Goal: Information Seeking & Learning: Compare options

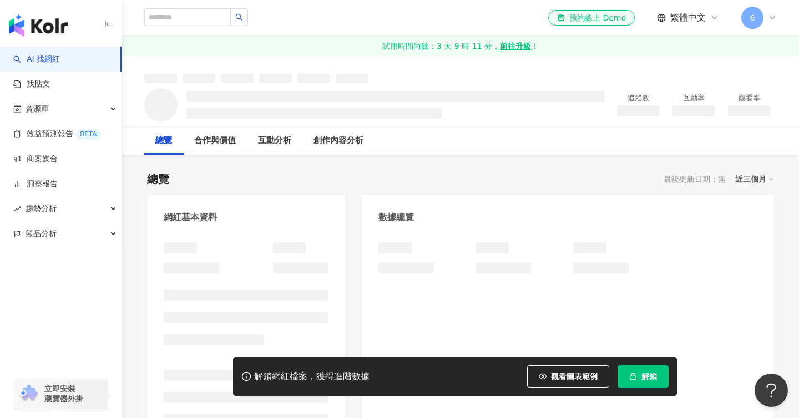
click at [630, 377] on icon "button" at bounding box center [633, 377] width 8 height 8
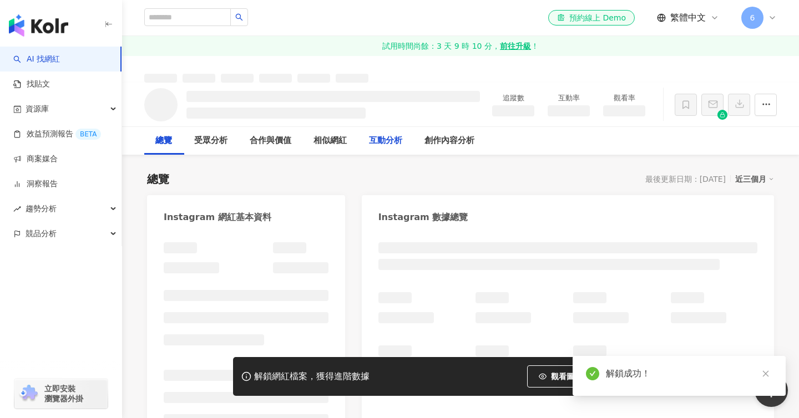
click at [387, 146] on div "互動分析" at bounding box center [385, 140] width 33 height 13
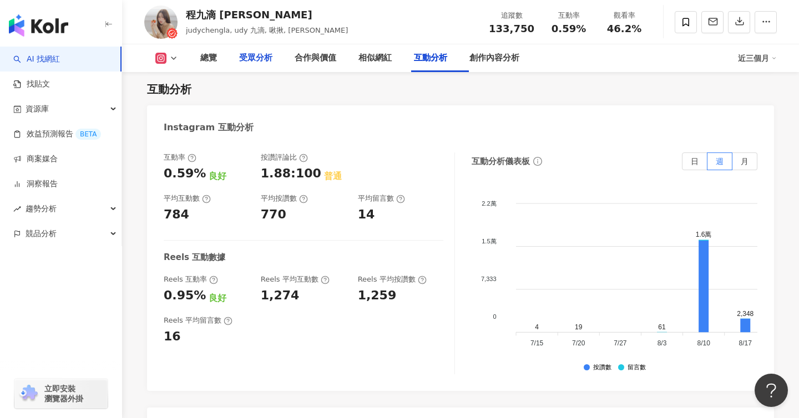
click at [272, 55] on div "受眾分析" at bounding box center [255, 58] width 33 height 13
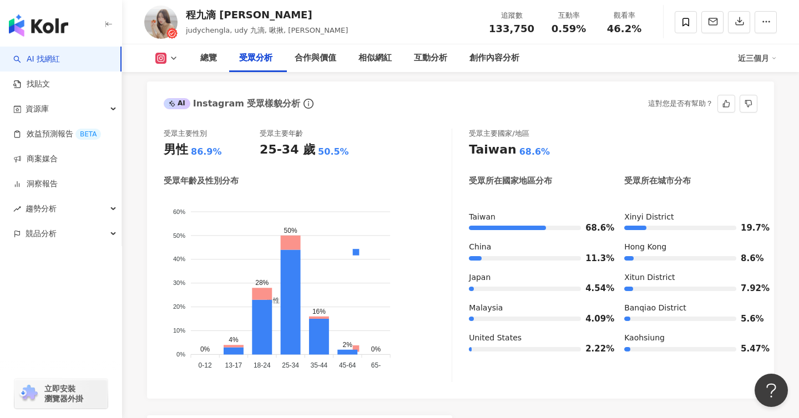
click at [390, 159] on div "受眾主要性別 男性 86.9% 受眾主要年齡 25-34 歲 50.5%" at bounding box center [308, 144] width 288 height 30
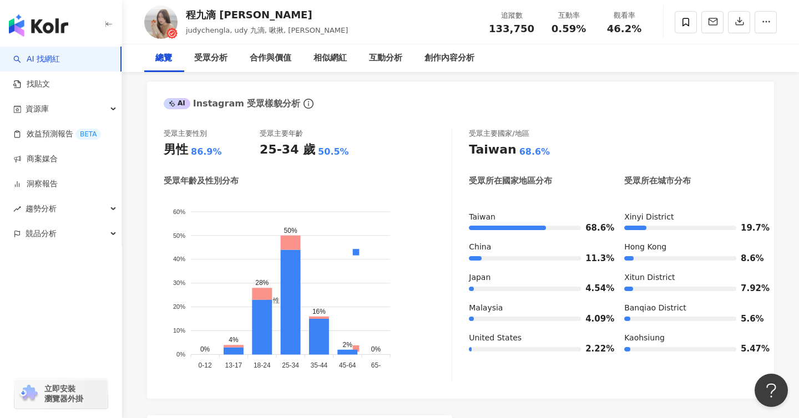
scroll to position [0, 0]
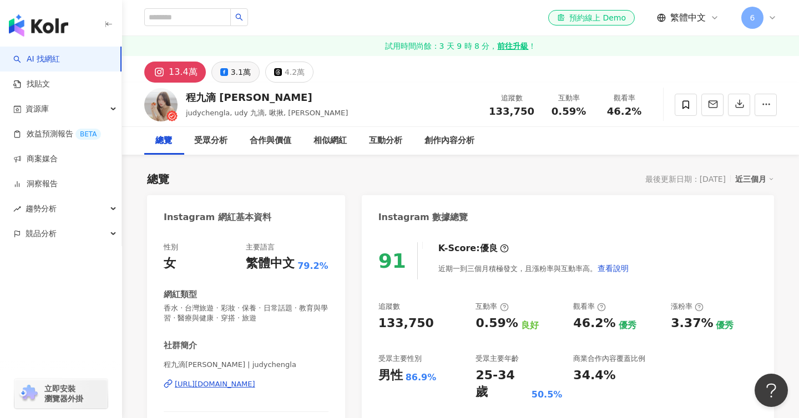
click at [237, 67] on div "3.1萬" at bounding box center [241, 72] width 20 height 16
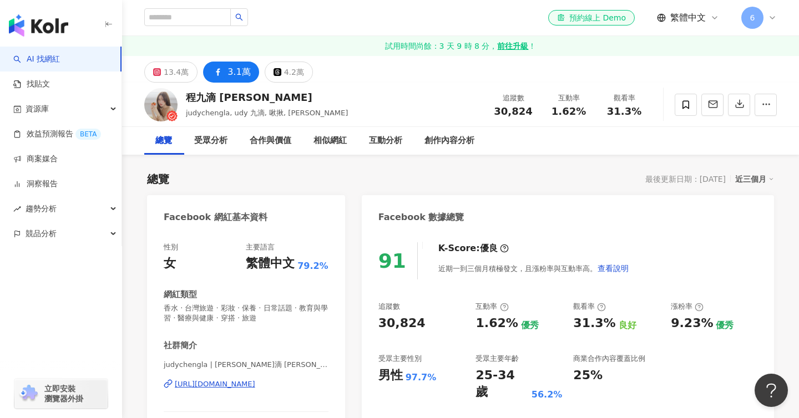
click at [255, 390] on div "https://www.facebook.com/213141529277557" at bounding box center [215, 385] width 80 height 10
click at [193, 8] on input "search" at bounding box center [187, 17] width 87 height 18
paste input "**********"
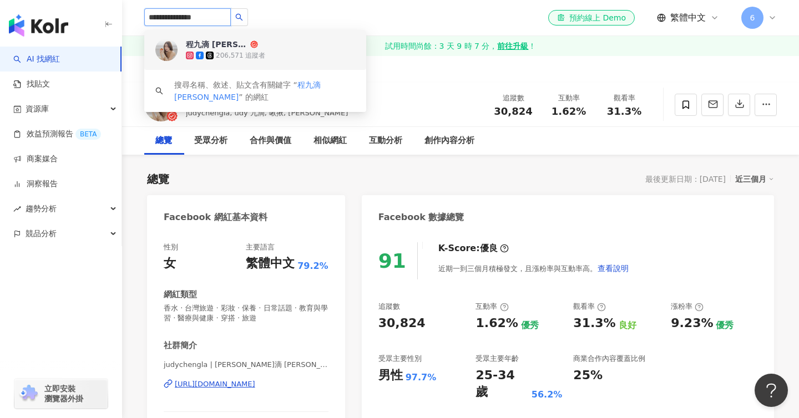
drag, startPoint x: 174, startPoint y: 17, endPoint x: 278, endPoint y: 18, distance: 104.3
click at [278, 18] on div "**********" at bounding box center [460, 18] width 633 height 36
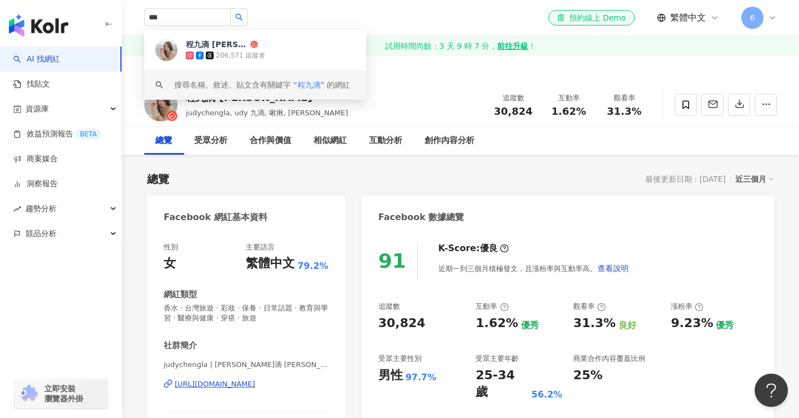
click at [408, 80] on div "13.4萬 3.1萬 4.2萬" at bounding box center [460, 69] width 677 height 27
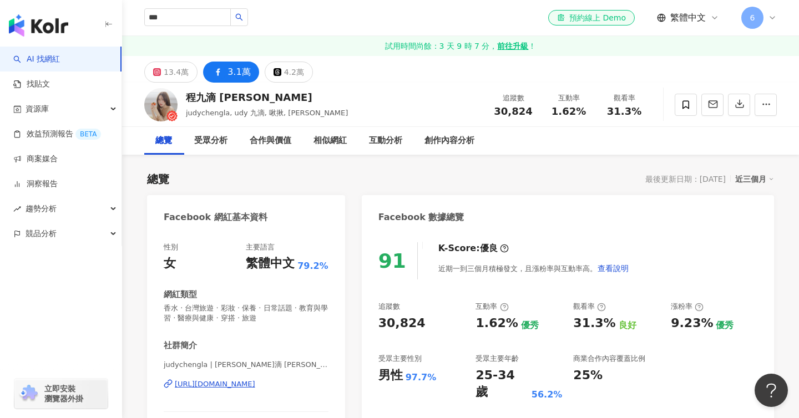
click at [408, 80] on div "13.4萬 3.1萬 4.2萬" at bounding box center [460, 69] width 677 height 27
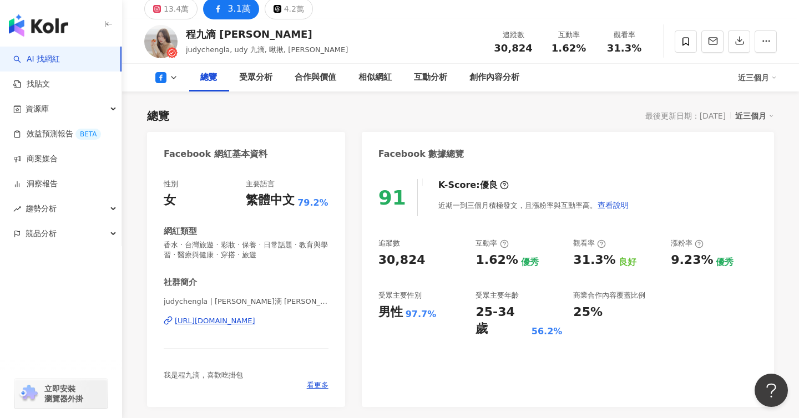
scroll to position [88, 0]
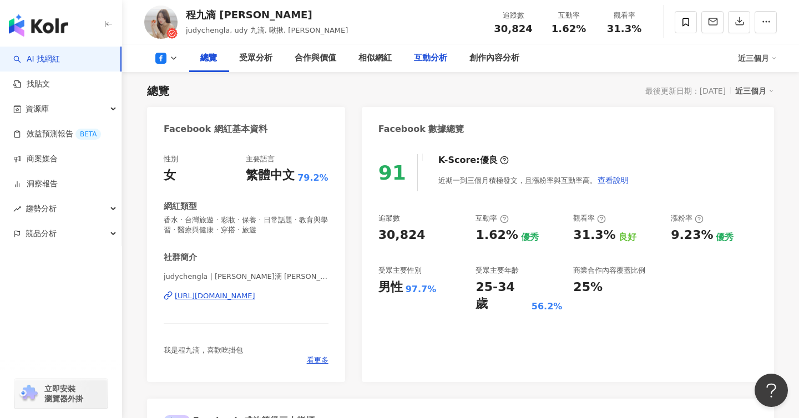
click at [436, 62] on div "互動分析" at bounding box center [430, 58] width 33 height 13
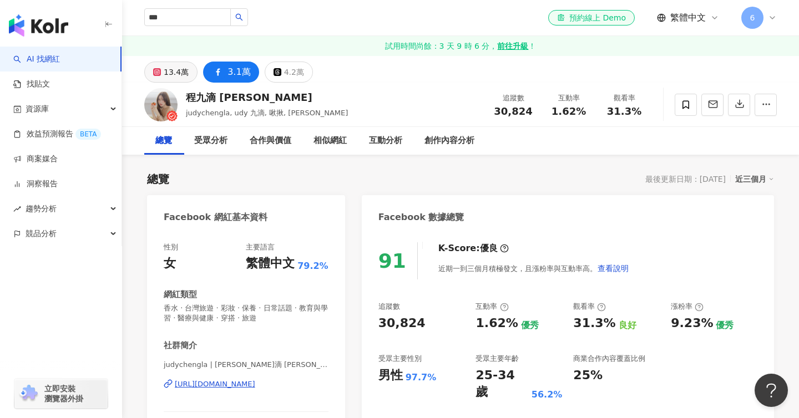
click at [177, 68] on div "13.4萬" at bounding box center [176, 72] width 25 height 16
click at [255, 390] on div "https://www.facebook.com/213141529277557" at bounding box center [215, 385] width 80 height 10
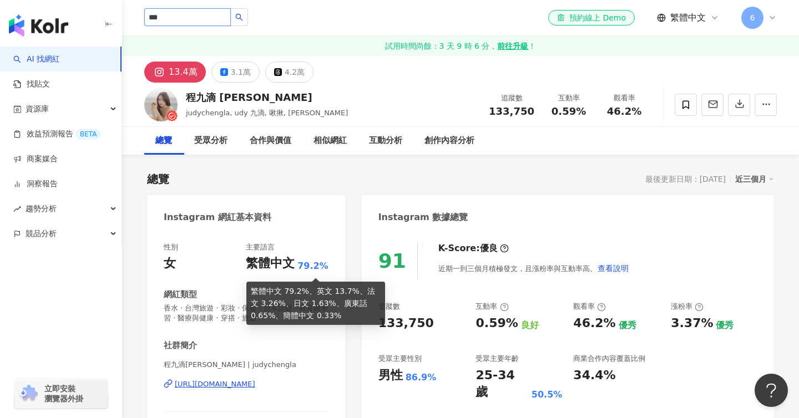
click at [198, 16] on input "***" at bounding box center [187, 17] width 87 height 18
click at [187, 21] on input "***" at bounding box center [187, 17] width 87 height 18
click at [231, 18] on input "**********" at bounding box center [187, 17] width 87 height 18
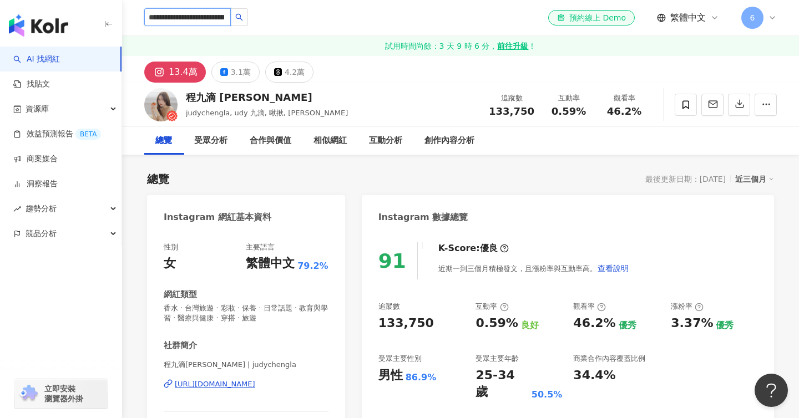
click at [231, 19] on input "**********" at bounding box center [187, 17] width 87 height 18
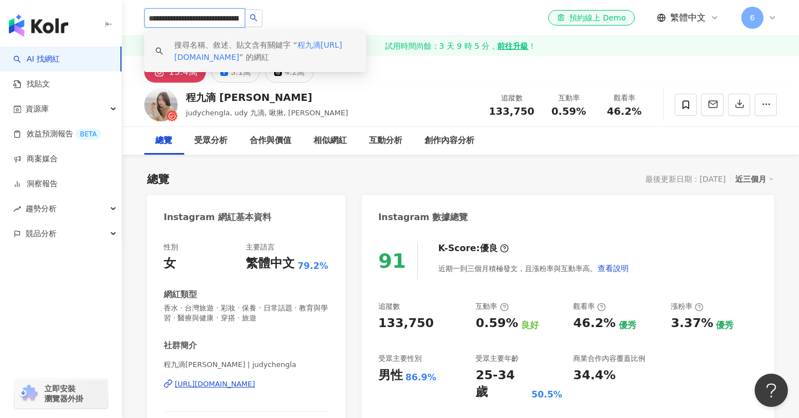
drag, startPoint x: 205, startPoint y: 17, endPoint x: 89, endPoint y: 26, distance: 116.3
drag, startPoint x: 174, startPoint y: 17, endPoint x: 105, endPoint y: 15, distance: 68.8
type input "**********"
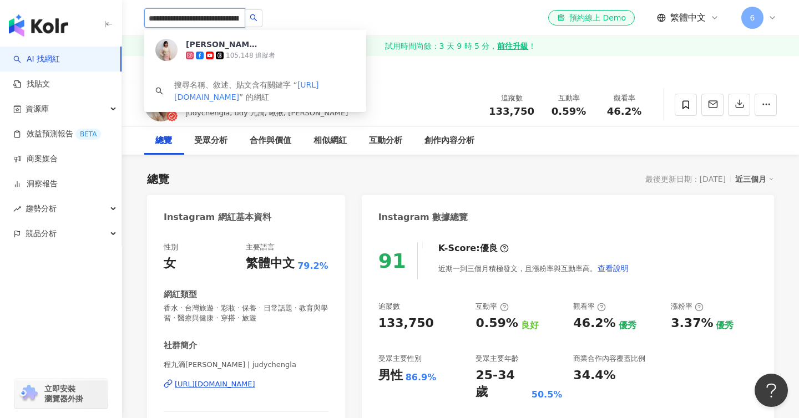
click at [202, 48] on div "羅意瑾" at bounding box center [222, 44] width 72 height 11
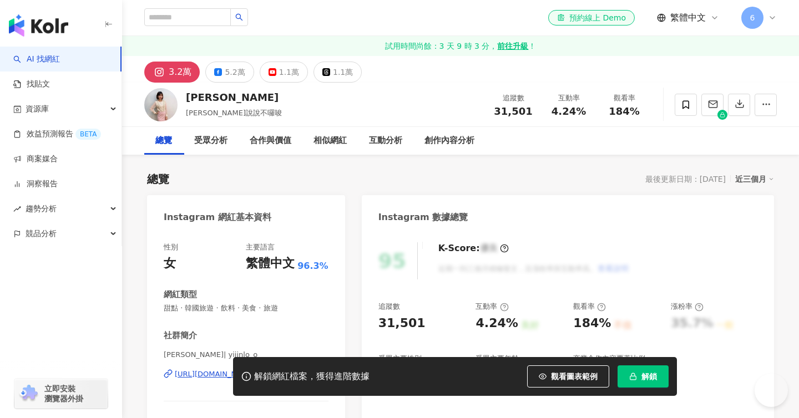
click at [634, 376] on icon "button" at bounding box center [633, 377] width 8 height 8
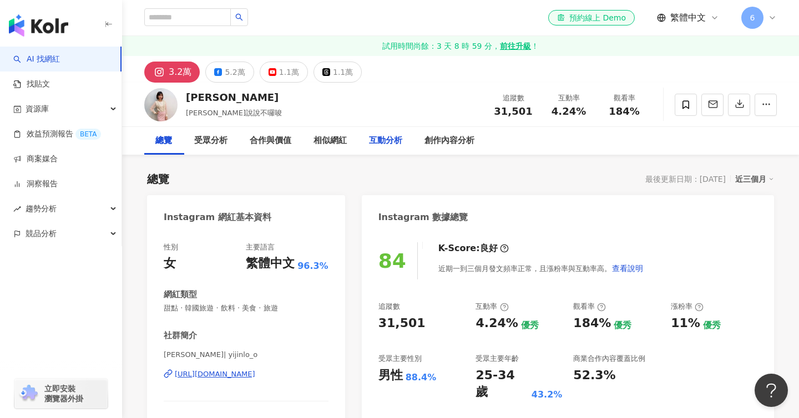
click at [386, 147] on div "互動分析" at bounding box center [385, 140] width 33 height 13
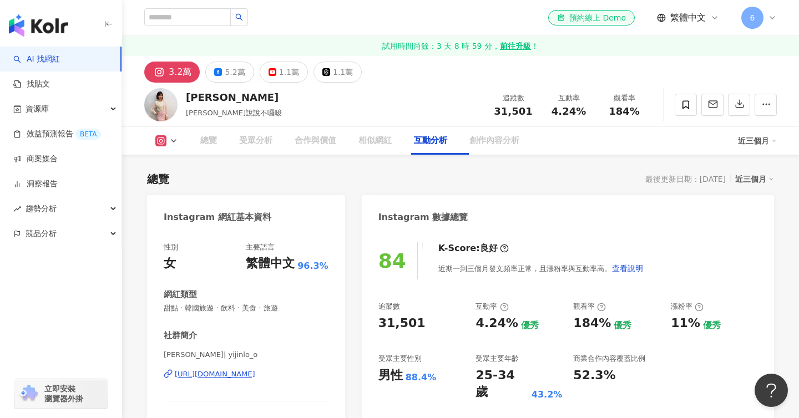
scroll to position [2207, 0]
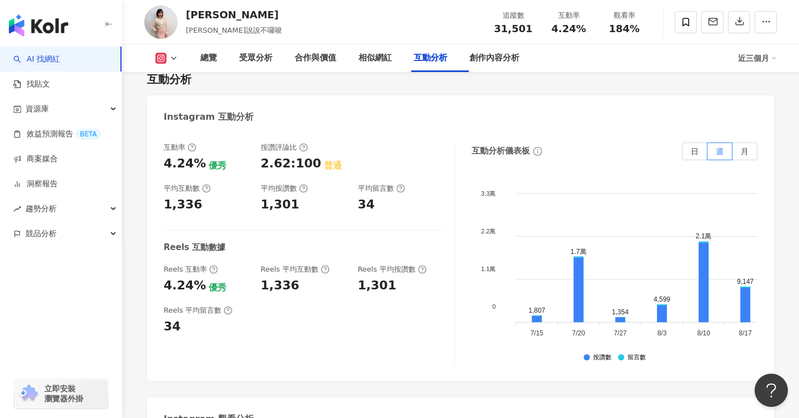
click at [327, 194] on div "平均按讚數" at bounding box center [304, 189] width 86 height 10
click at [262, 53] on div "受眾分析" at bounding box center [255, 58] width 33 height 13
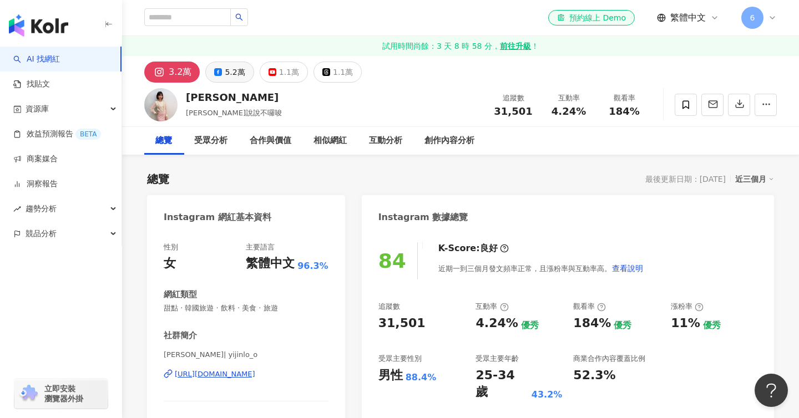
click at [236, 74] on div "5.2萬" at bounding box center [235, 72] width 20 height 16
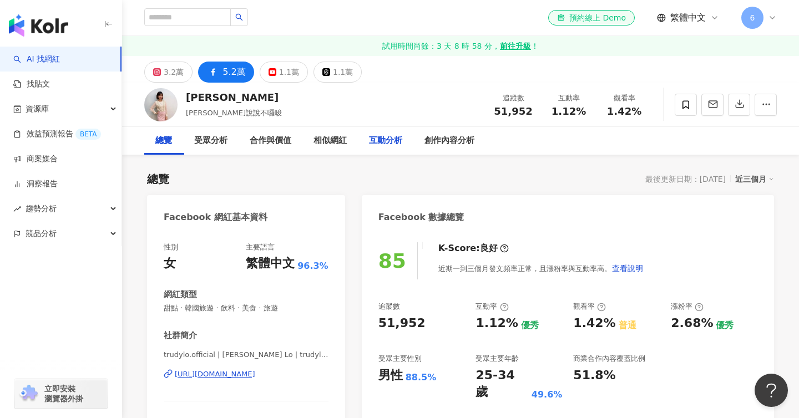
click at [394, 138] on div "互動分析" at bounding box center [385, 140] width 33 height 13
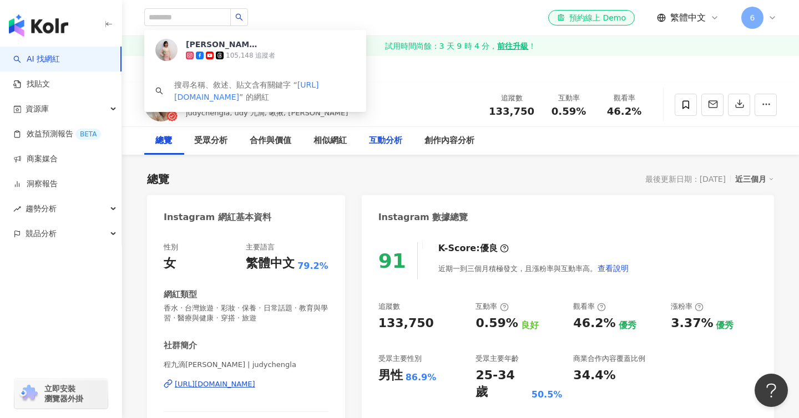
click at [396, 136] on div "互動分析" at bounding box center [385, 140] width 33 height 13
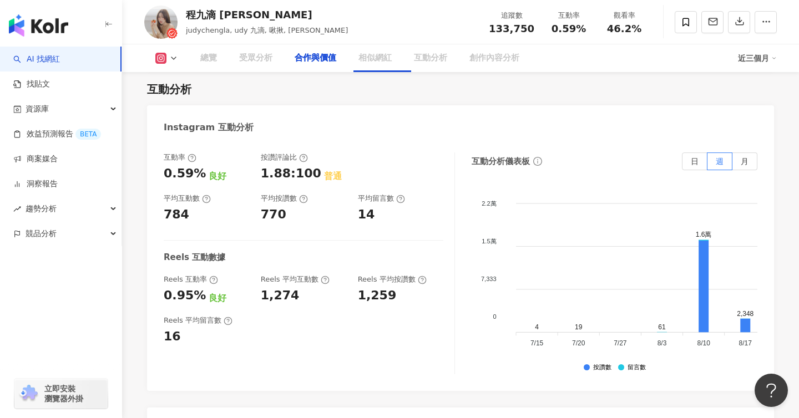
scroll to position [1726, 0]
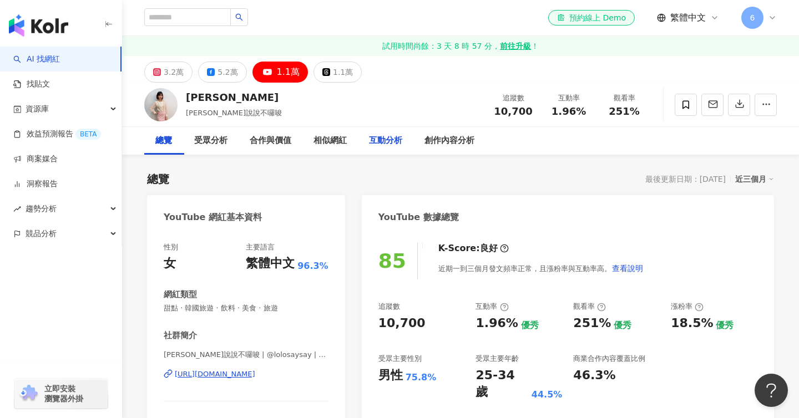
click at [398, 144] on div "互動分析" at bounding box center [385, 140] width 33 height 13
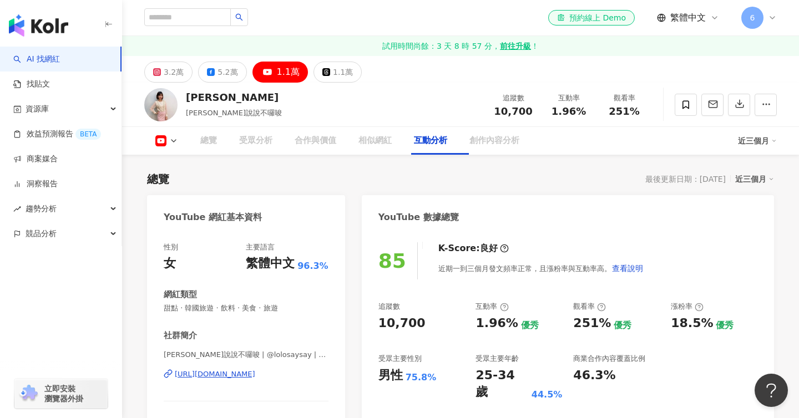
scroll to position [1873, 0]
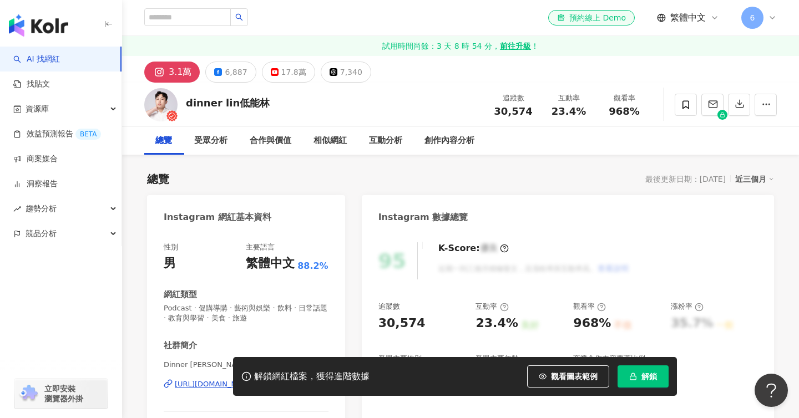
click at [634, 374] on icon "button" at bounding box center [633, 377] width 8 height 8
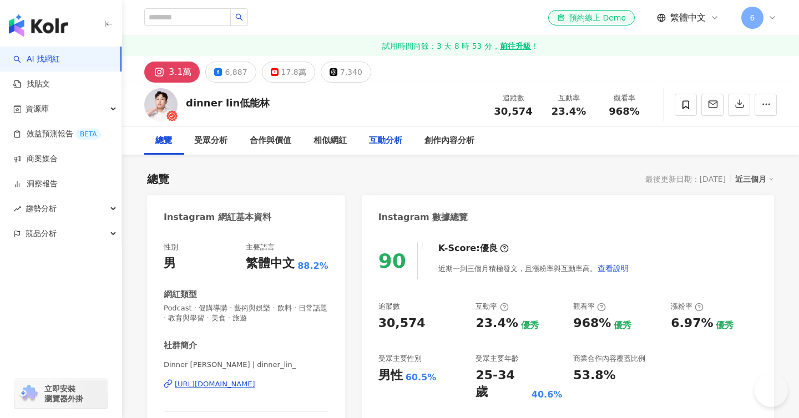
click at [397, 138] on div "互動分析" at bounding box center [385, 140] width 33 height 13
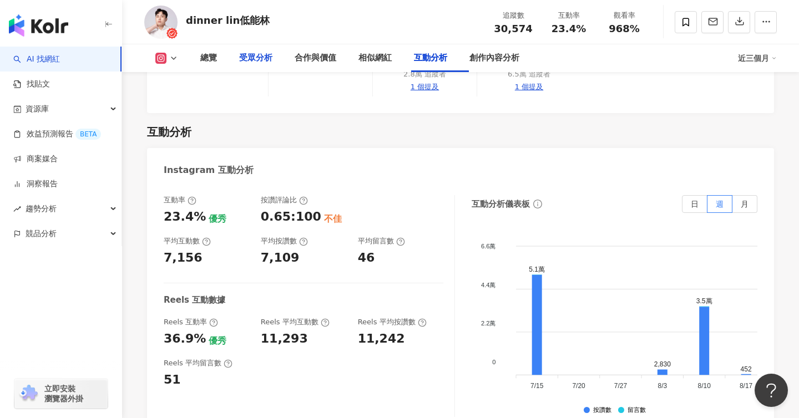
click at [270, 53] on div "受眾分析" at bounding box center [255, 58] width 33 height 13
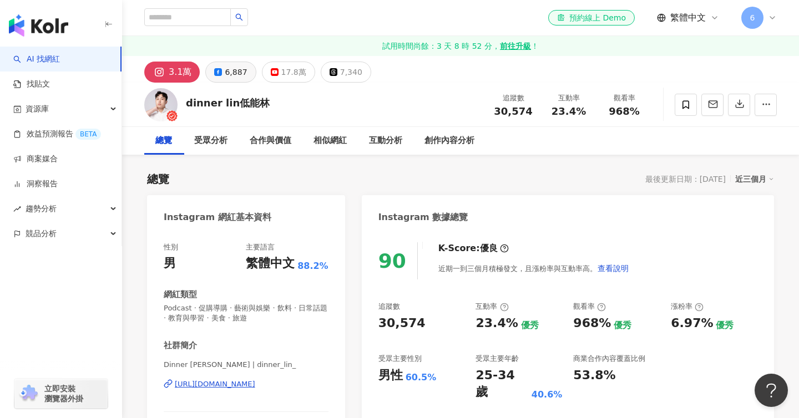
click at [235, 78] on div "6,887" at bounding box center [236, 72] width 22 height 16
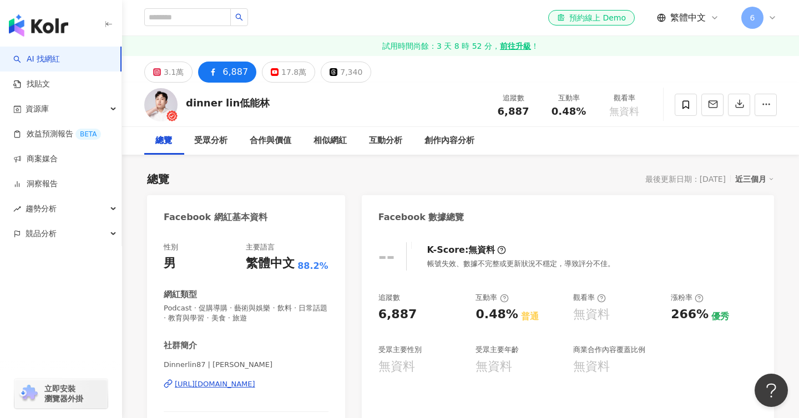
click at [213, 100] on div "dinner lin低能林" at bounding box center [228, 103] width 84 height 14
click at [192, 21] on input "search" at bounding box center [187, 17] width 87 height 18
paste input "**********"
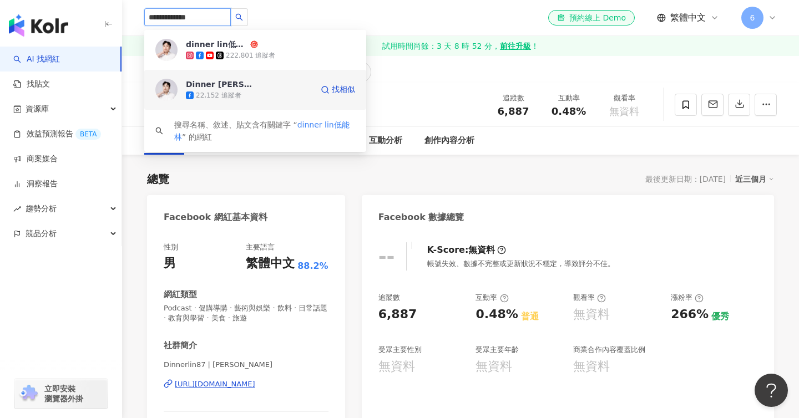
type input "**********"
click at [241, 98] on div "22,152 追蹤者" at bounding box center [219, 95] width 46 height 9
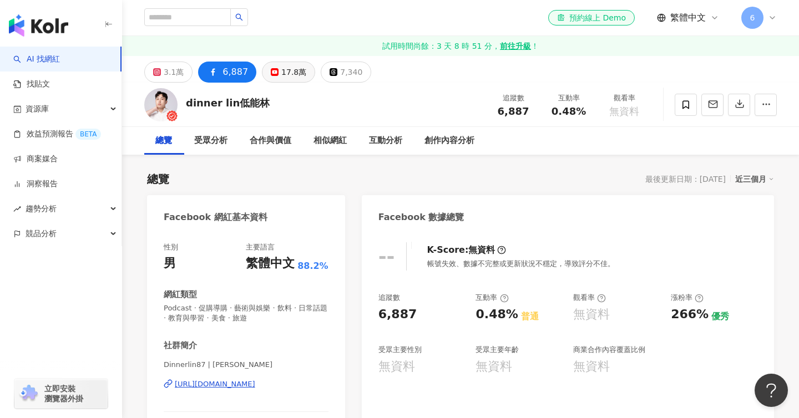
click at [286, 63] on button "17.8萬" at bounding box center [288, 72] width 53 height 21
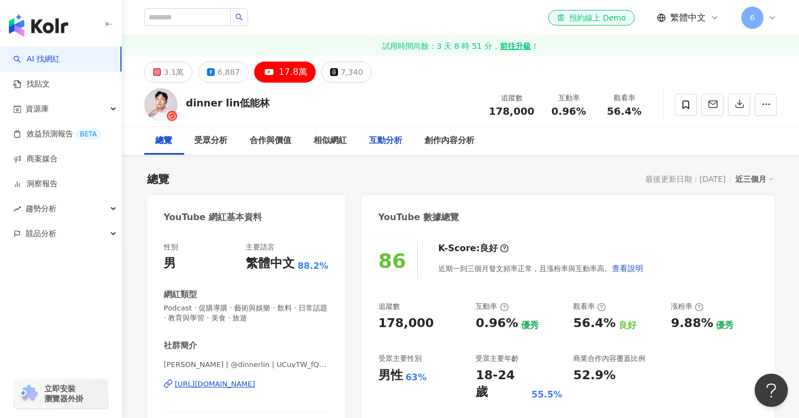
click at [389, 135] on div "互動分析" at bounding box center [385, 140] width 33 height 13
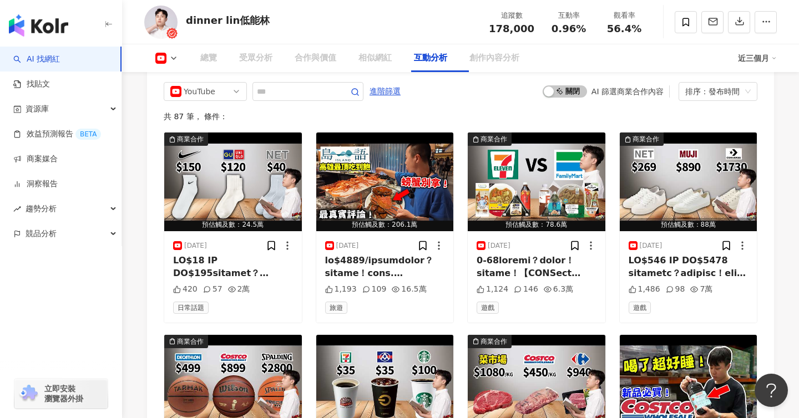
scroll to position [1890, 0]
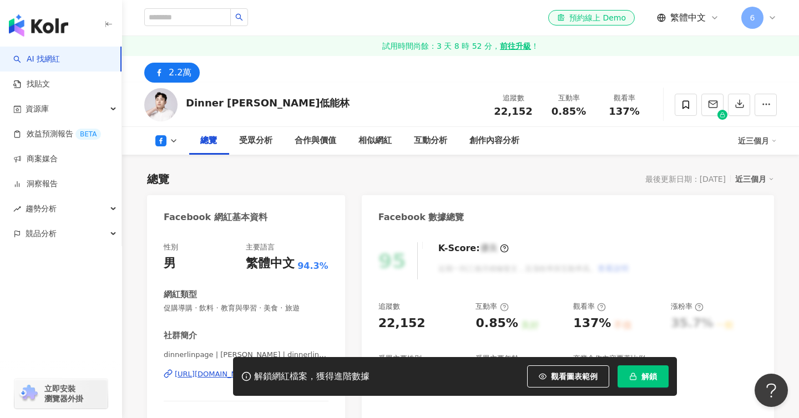
scroll to position [114, 0]
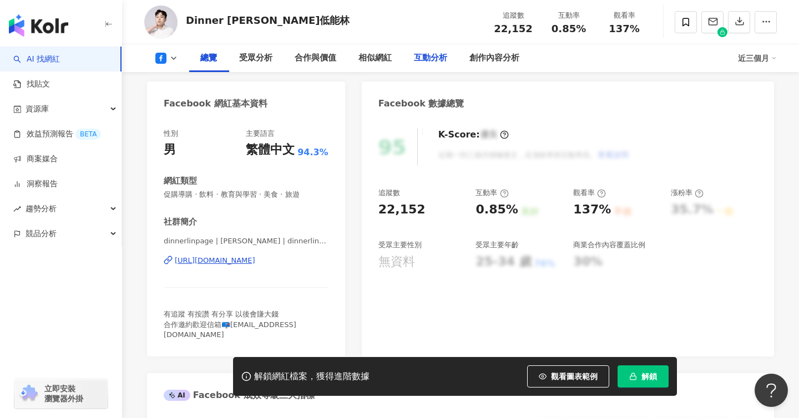
click at [444, 48] on div "互動分析" at bounding box center [430, 58] width 55 height 28
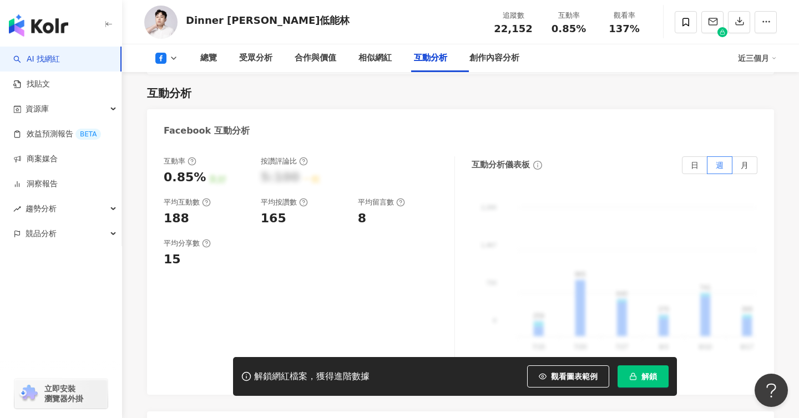
click at [392, 156] on div at bounding box center [401, 171] width 86 height 30
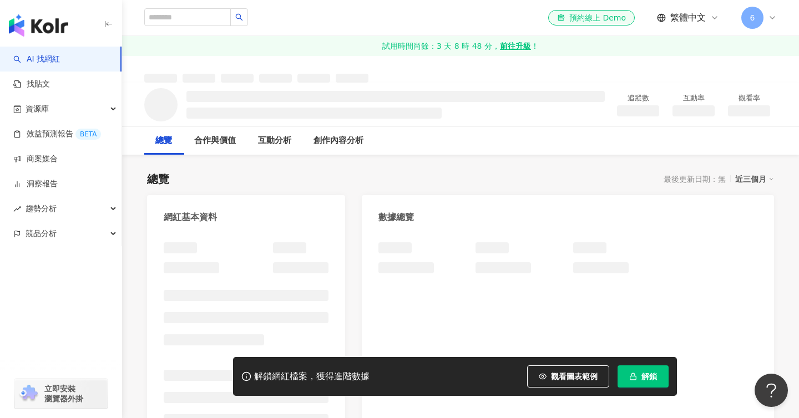
click at [638, 371] on button "解鎖" at bounding box center [643, 377] width 51 height 22
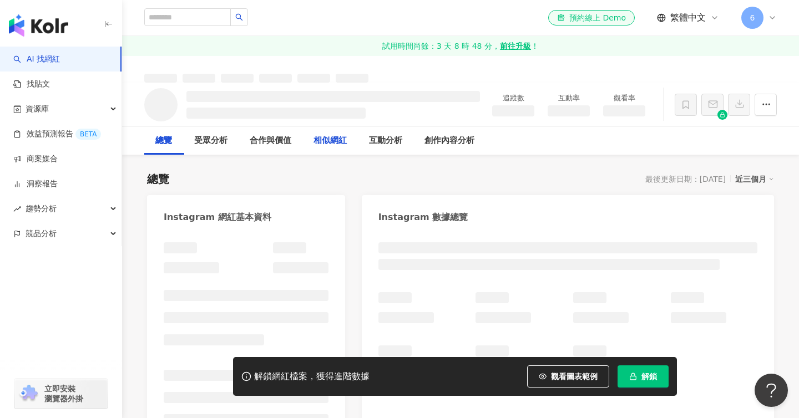
click at [355, 154] on div "相似網紅" at bounding box center [329, 141] width 55 height 28
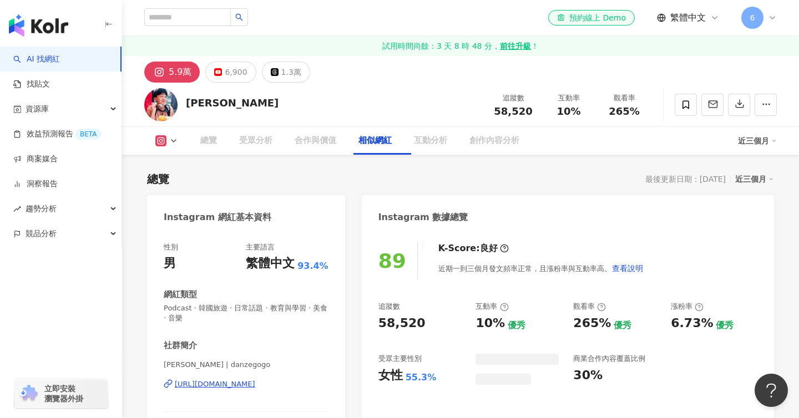
click at [429, 134] on div "互動分析" at bounding box center [430, 140] width 33 height 13
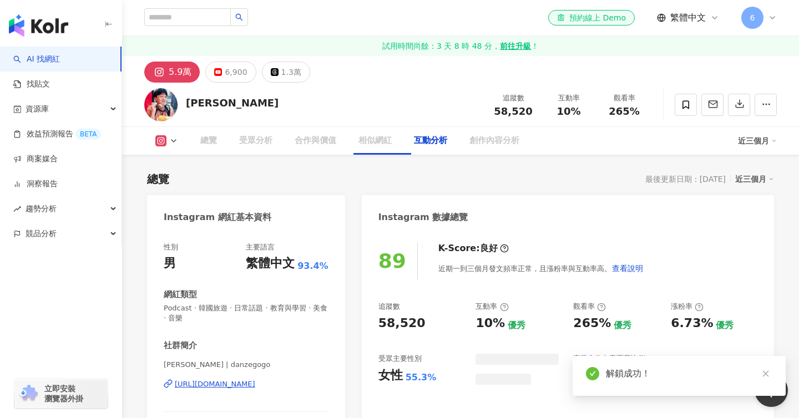
scroll to position [1689, 0]
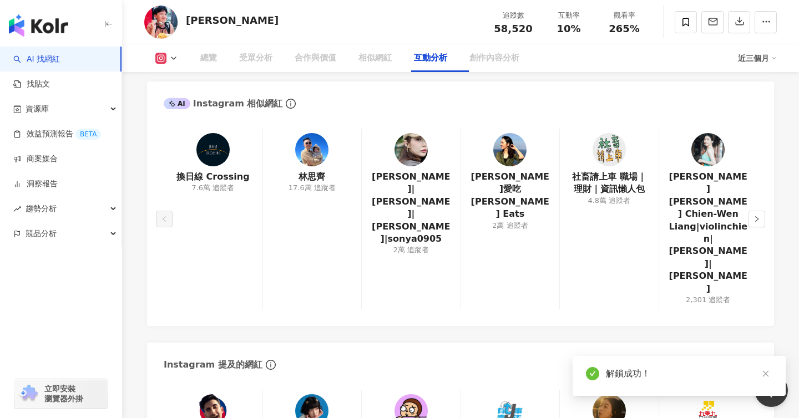
click at [436, 62] on div "互動分析" at bounding box center [430, 58] width 33 height 13
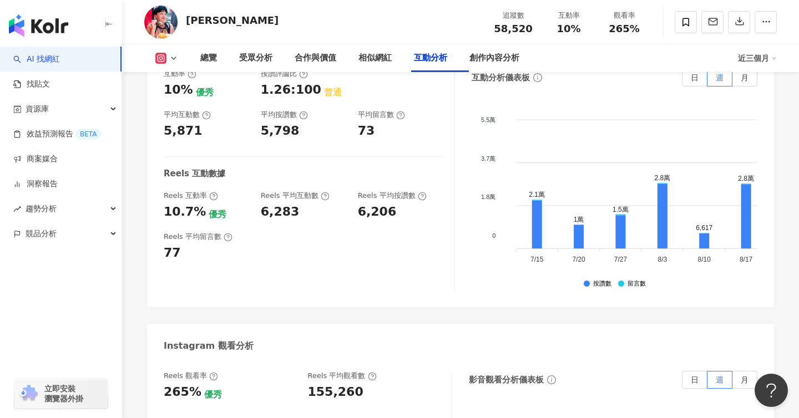
scroll to position [2270, 0]
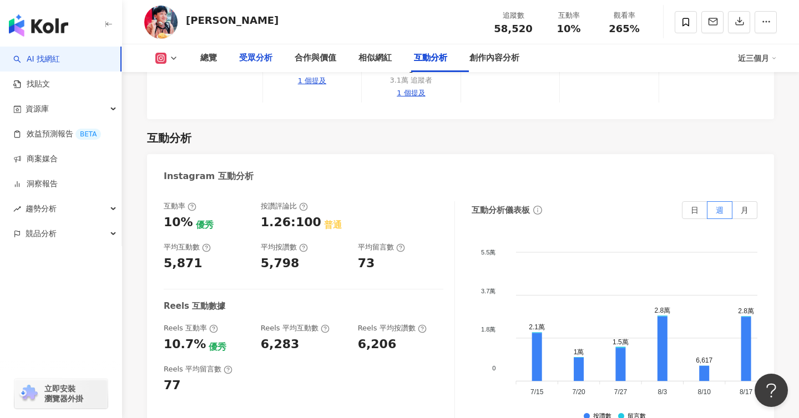
click at [266, 54] on div "受眾分析" at bounding box center [255, 58] width 33 height 13
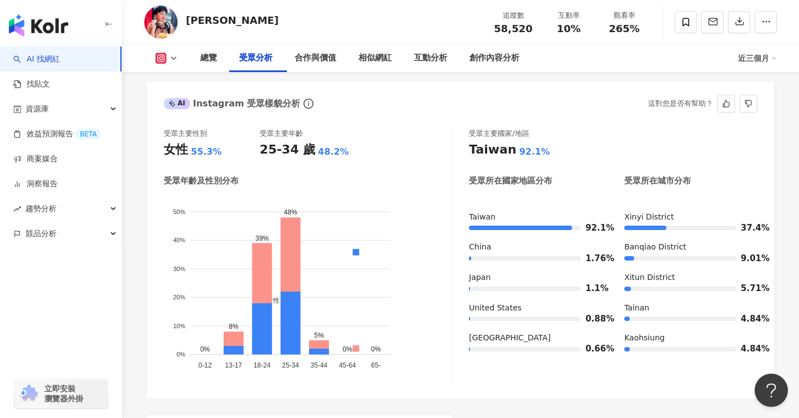
click at [229, 243] on foreignobject "男性 女性" at bounding box center [308, 284] width 288 height 179
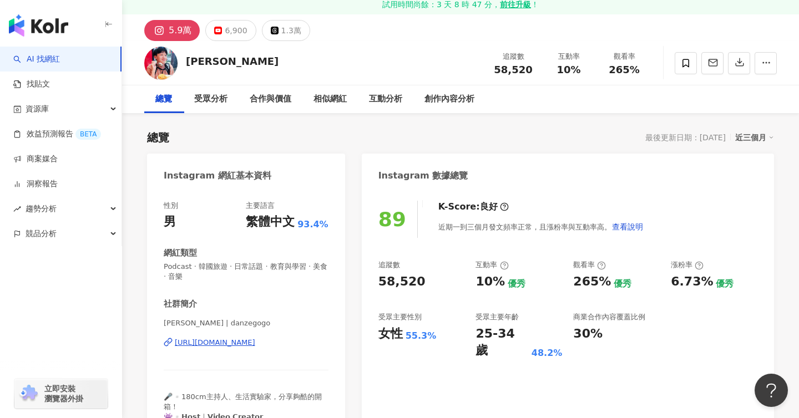
scroll to position [0, 0]
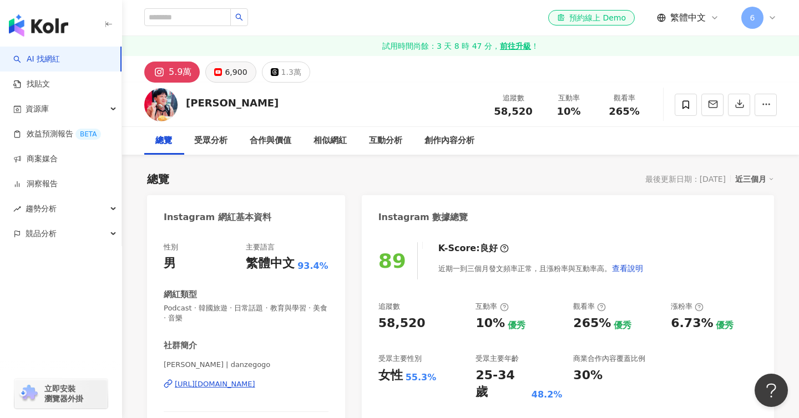
click at [234, 78] on div "6,900" at bounding box center [236, 72] width 22 height 16
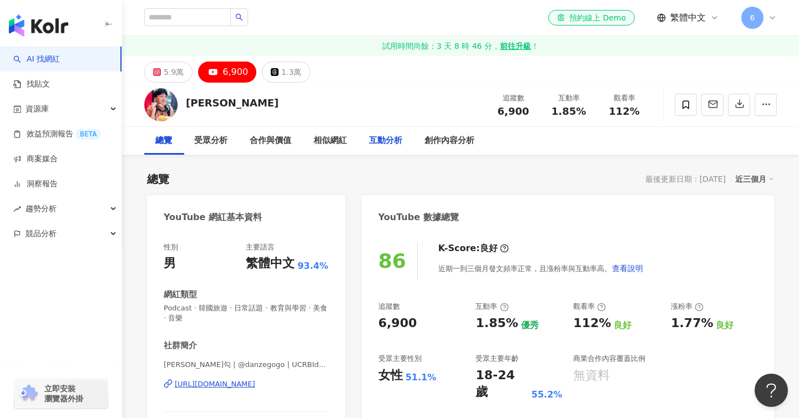
click at [388, 144] on div "互動分析" at bounding box center [385, 140] width 33 height 13
drag, startPoint x: 204, startPoint y: 105, endPoint x: 184, endPoint y: 104, distance: 20.6
click at [184, 104] on div "鄧澤 追蹤數 6,900 互動率 1.85% 觀看率 112%" at bounding box center [460, 105] width 677 height 44
copy div "鄧澤"
click at [188, 11] on input "search" at bounding box center [187, 17] width 87 height 18
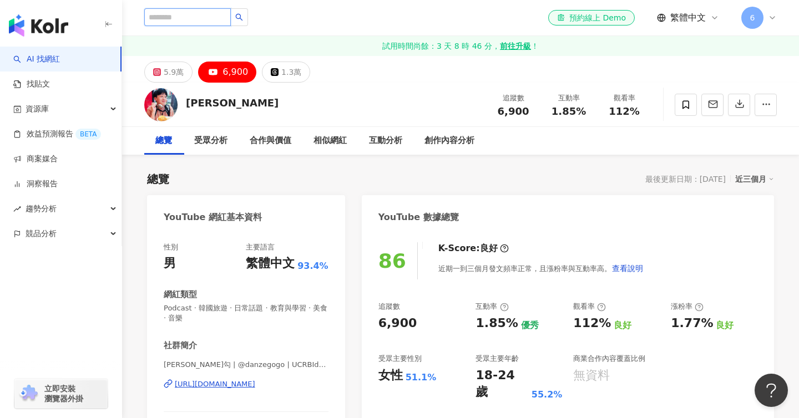
paste input "**"
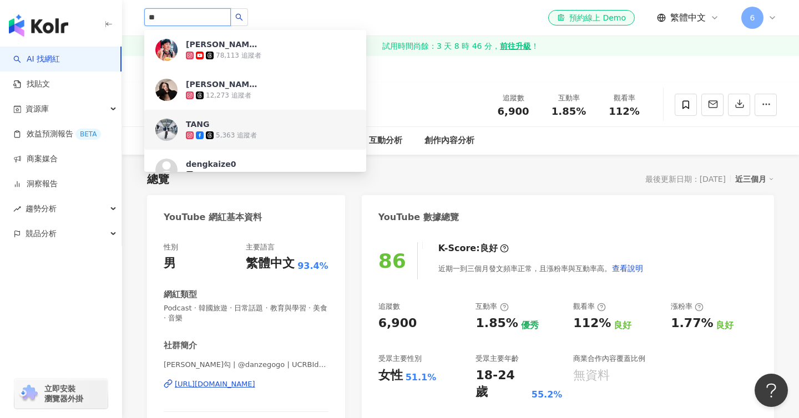
type input "**"
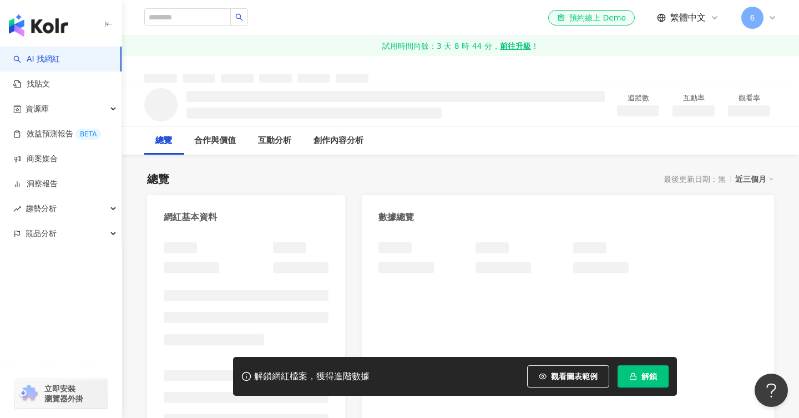
click at [634, 381] on span "button" at bounding box center [633, 376] width 8 height 9
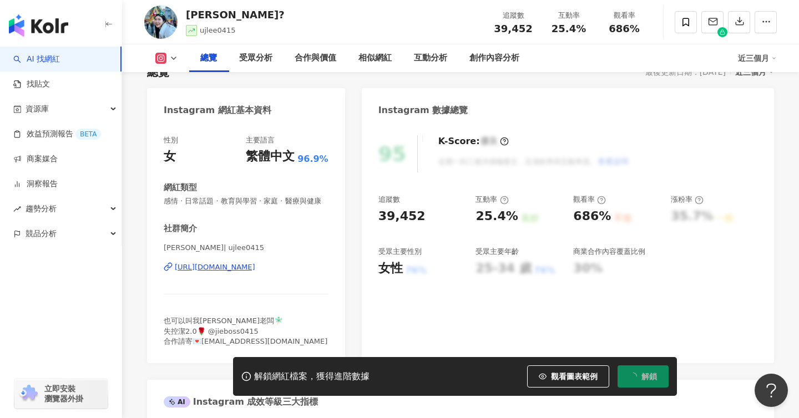
scroll to position [105, 0]
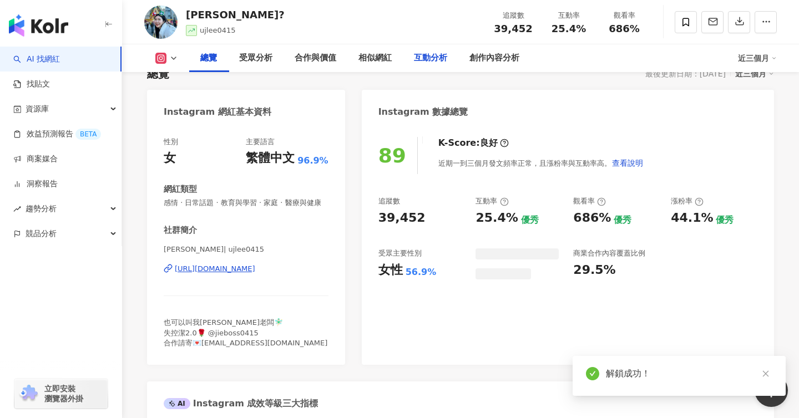
click at [430, 55] on div "互動分析" at bounding box center [430, 58] width 33 height 13
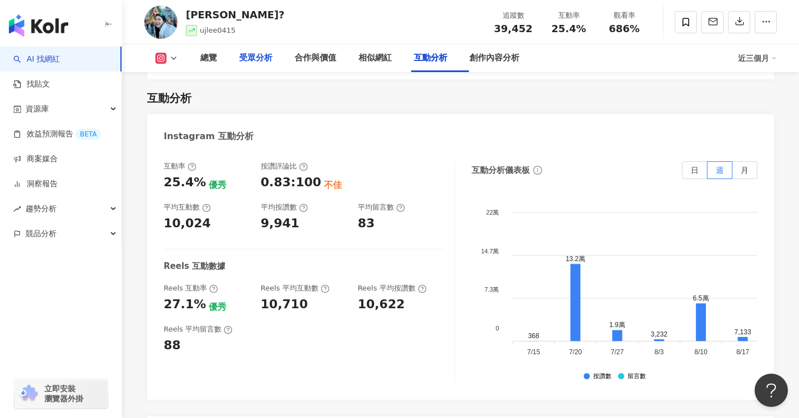
click at [267, 62] on div "受眾分析" at bounding box center [255, 58] width 33 height 13
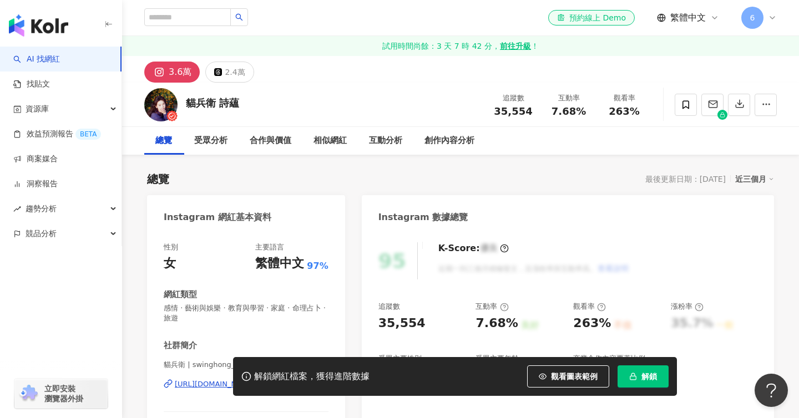
click at [461, 234] on div "95 K-Score : 優良 近期一到三個月積極發文，且漲粉率與互動率高。 查看說明 追蹤數 35,554 互動率 7.68% 良好 觀看率 263% 不佳…" at bounding box center [568, 360] width 412 height 259
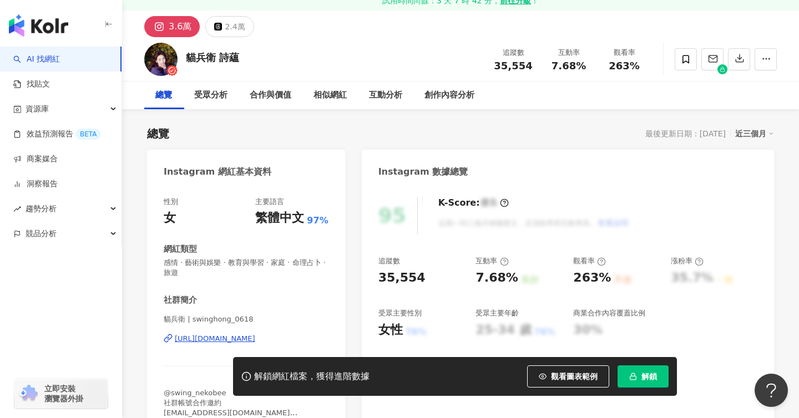
click at [632, 370] on button "解鎖" at bounding box center [643, 377] width 51 height 22
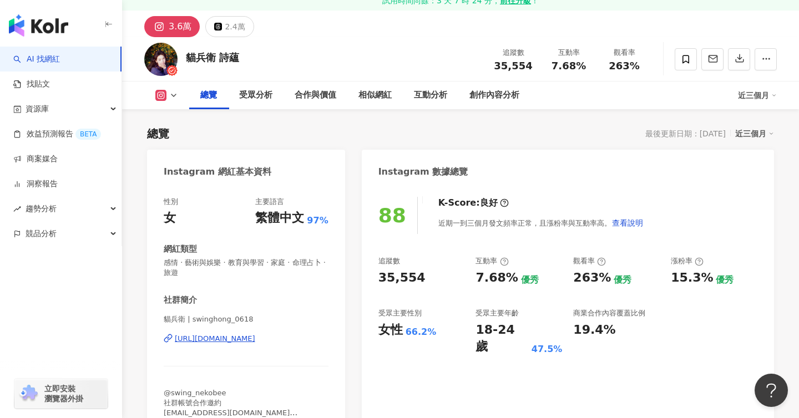
scroll to position [68, 0]
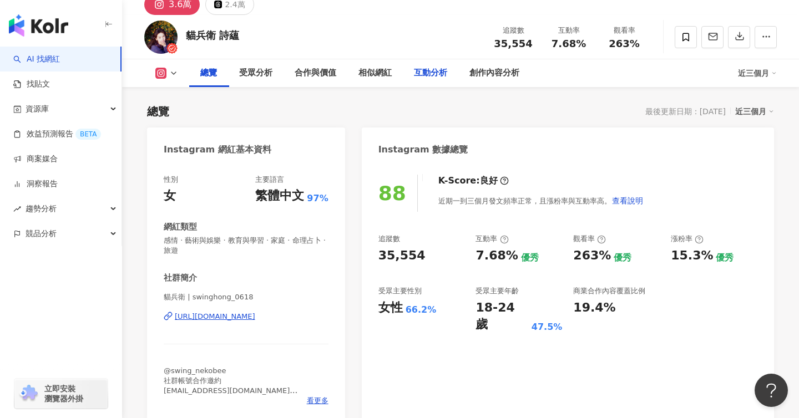
click at [341, 265] on div "性別 女 主要語言 繁體中文 97% 網紅類型 感情 · 藝術與娛樂 · 教育與學習 · 家庭 · 命理占卜 · 旅遊 社群簡介 貓兵衛 | swinghon…" at bounding box center [246, 293] width 198 height 259
click at [431, 77] on div "互動分析" at bounding box center [430, 73] width 33 height 13
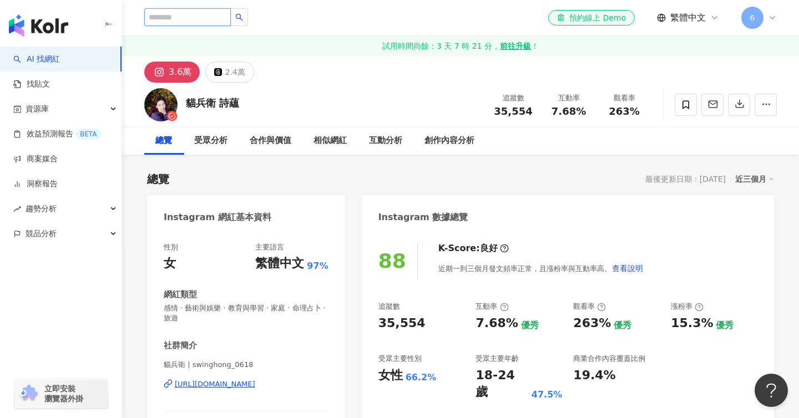
click at [204, 15] on input "search" at bounding box center [187, 17] width 87 height 18
paste input "***"
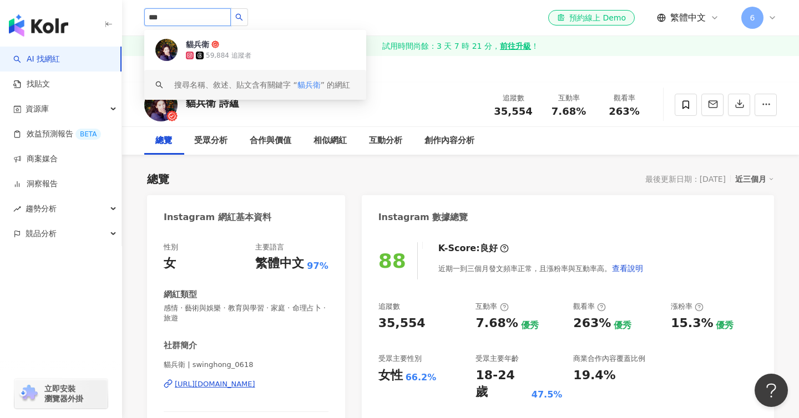
type input "***"
click at [400, 179] on div "總覽 最後更新日期：2025/10/6 近三個月" at bounding box center [460, 179] width 627 height 16
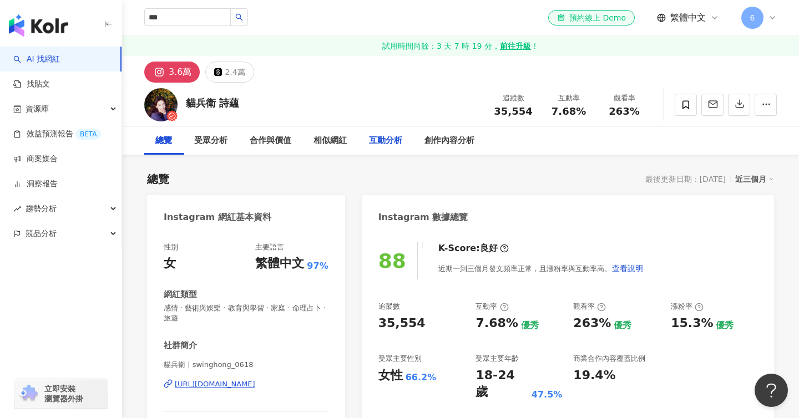
click at [393, 141] on div "互動分析" at bounding box center [385, 140] width 33 height 13
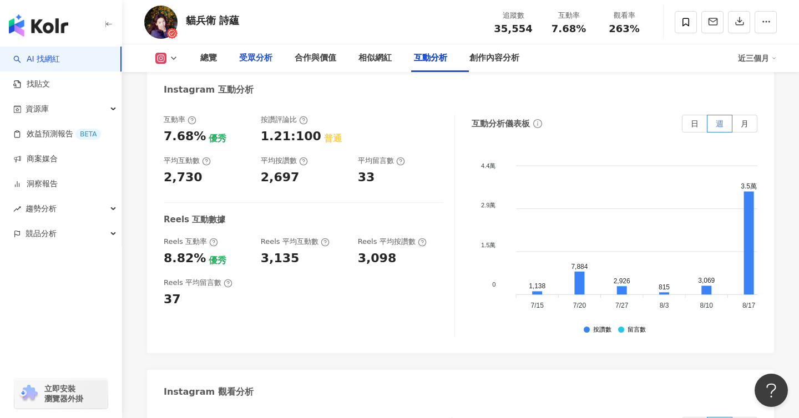
click at [271, 52] on div "受眾分析" at bounding box center [255, 58] width 33 height 13
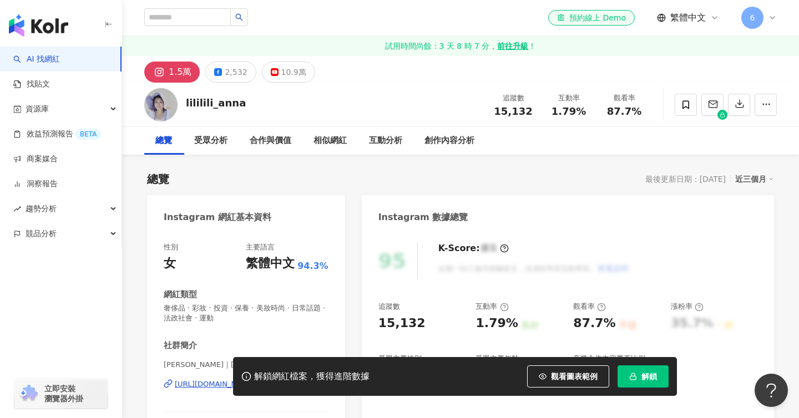
click at [233, 272] on div "性別 女 主要語言 繁體中文 94.3%" at bounding box center [246, 257] width 165 height 30
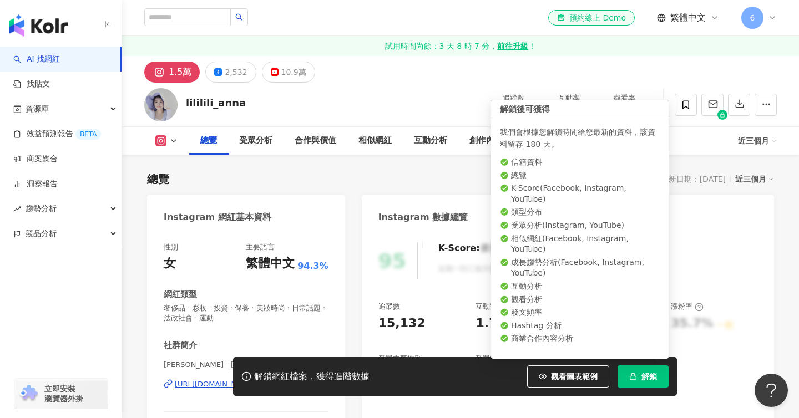
click at [629, 373] on icon "button" at bounding box center [633, 377] width 8 height 8
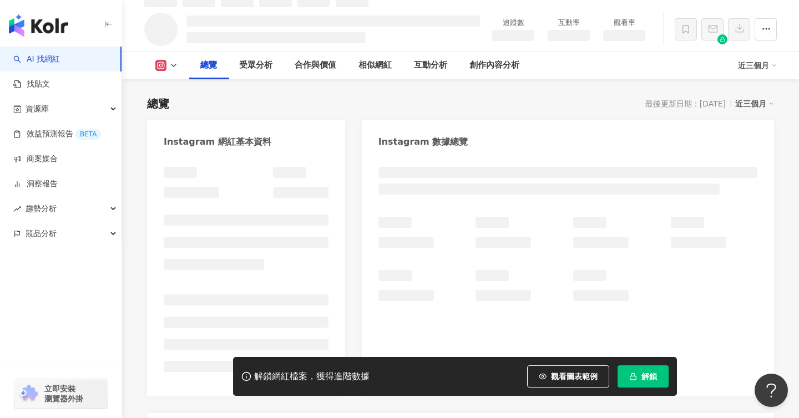
scroll to position [88, 0]
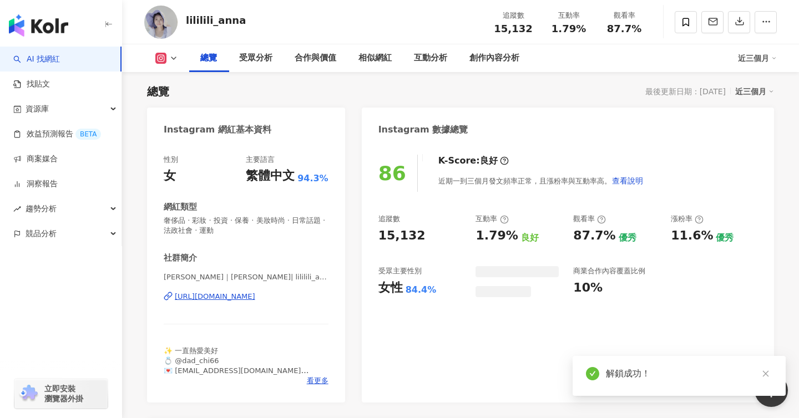
scroll to position [75, 0]
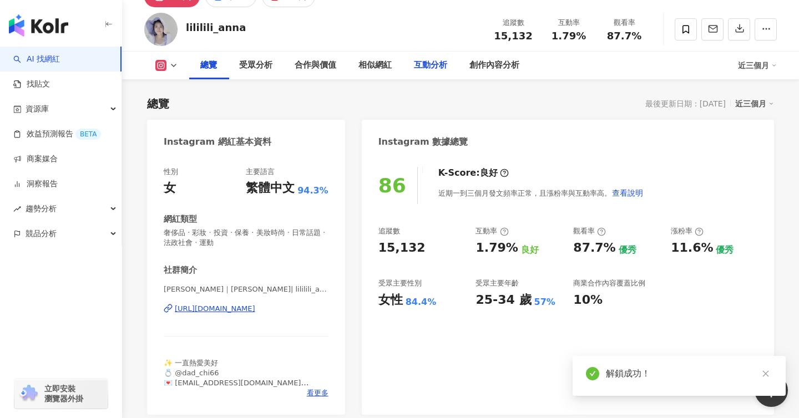
click at [427, 63] on div "互動分析" at bounding box center [430, 65] width 33 height 13
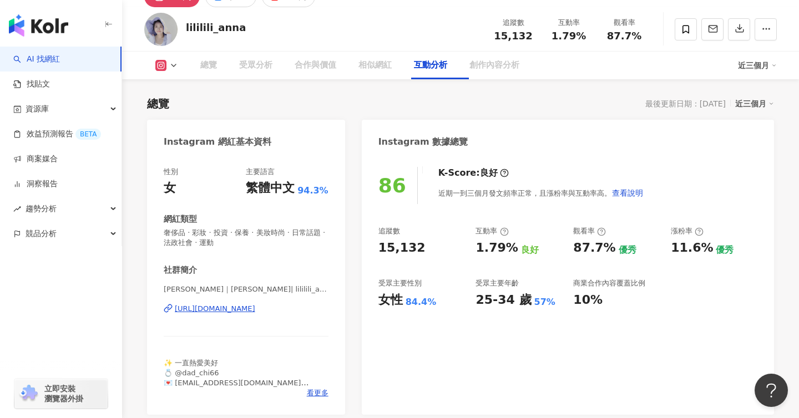
scroll to position [2231, 0]
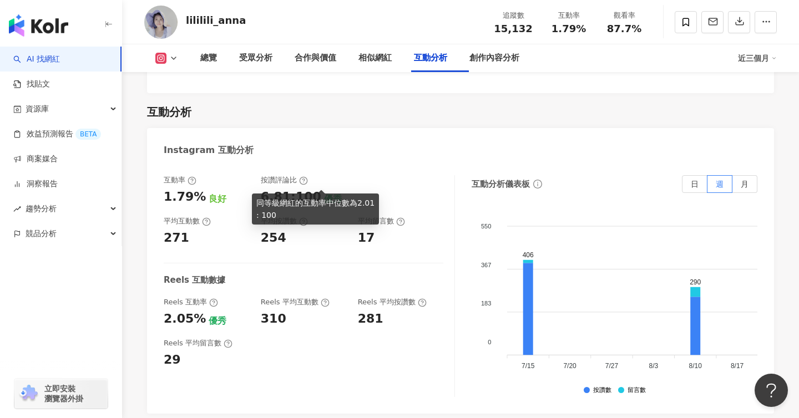
click at [326, 193] on div "優秀" at bounding box center [333, 199] width 18 height 12
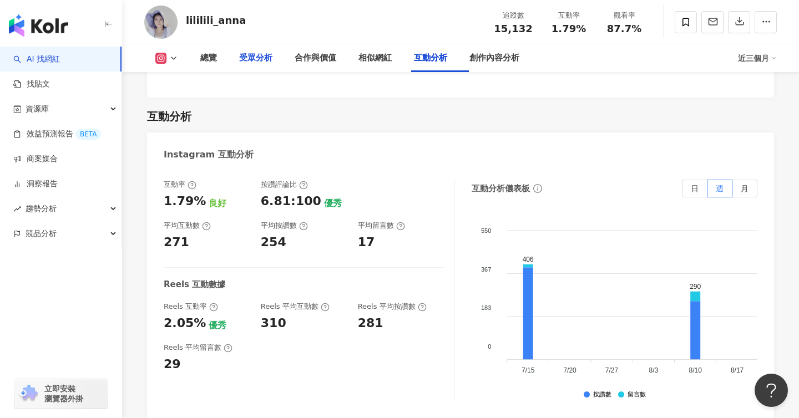
click at [260, 52] on div "受眾分析" at bounding box center [255, 58] width 33 height 13
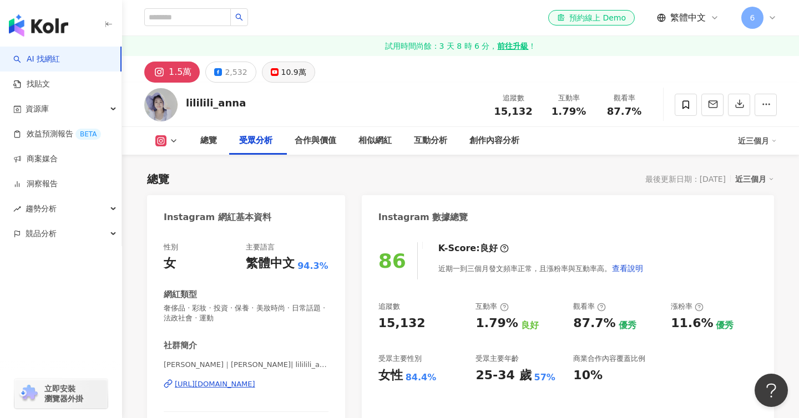
click at [287, 109] on div "lililili_anna 追蹤數 15,132 互動率 1.79% 觀看率 87.7%" at bounding box center [460, 105] width 677 height 44
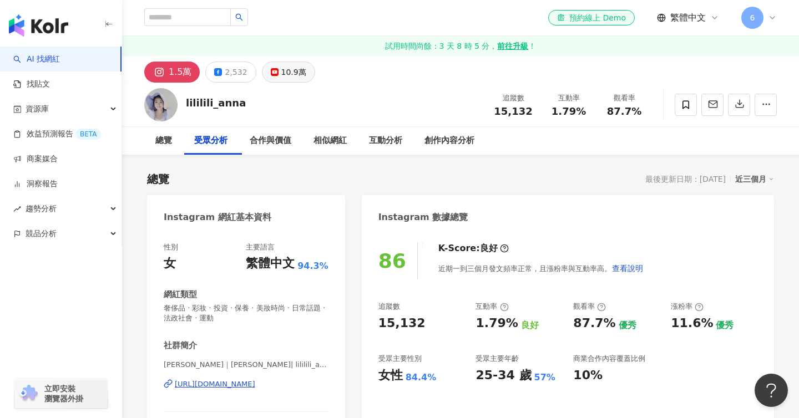
click at [286, 74] on div "10.9萬" at bounding box center [293, 72] width 25 height 16
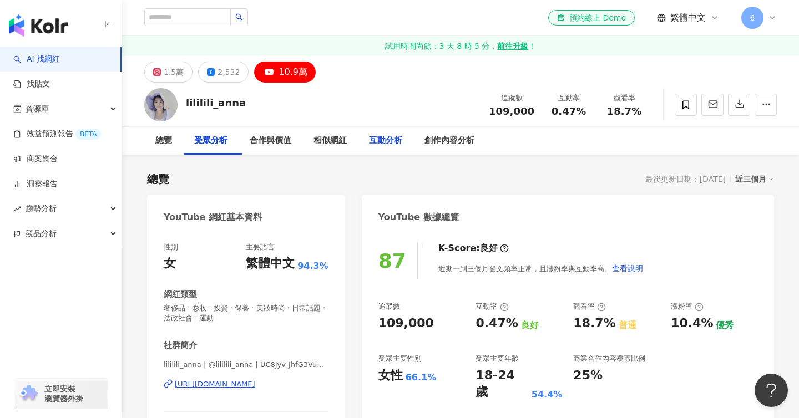
click at [392, 140] on div "互動分析" at bounding box center [385, 140] width 33 height 13
click at [223, 69] on div "2,532" at bounding box center [229, 72] width 22 height 16
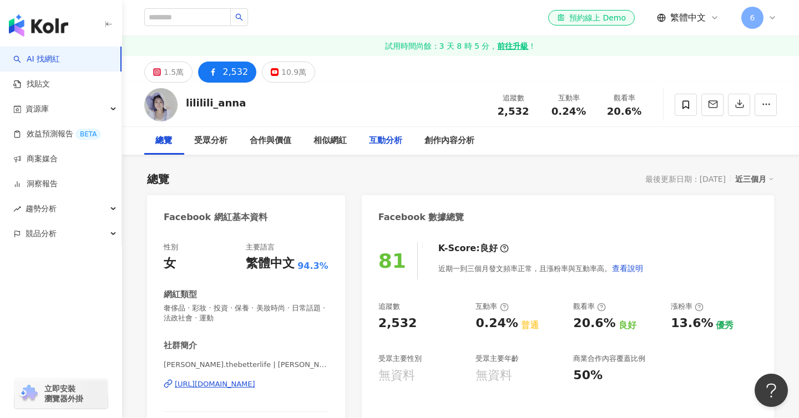
click at [391, 143] on div "互動分析" at bounding box center [385, 140] width 33 height 13
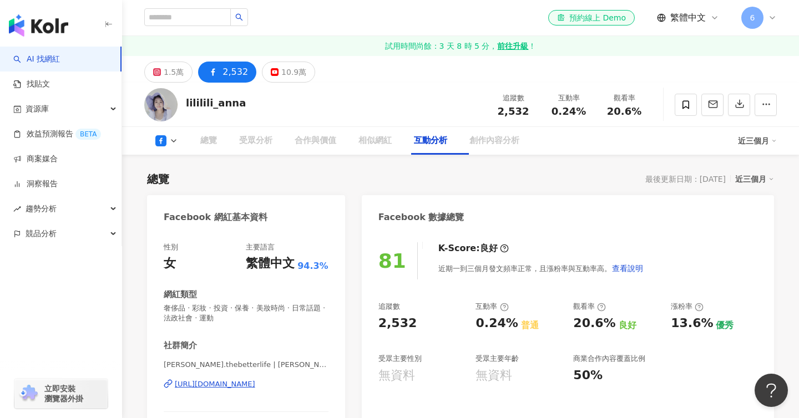
scroll to position [1575, 0]
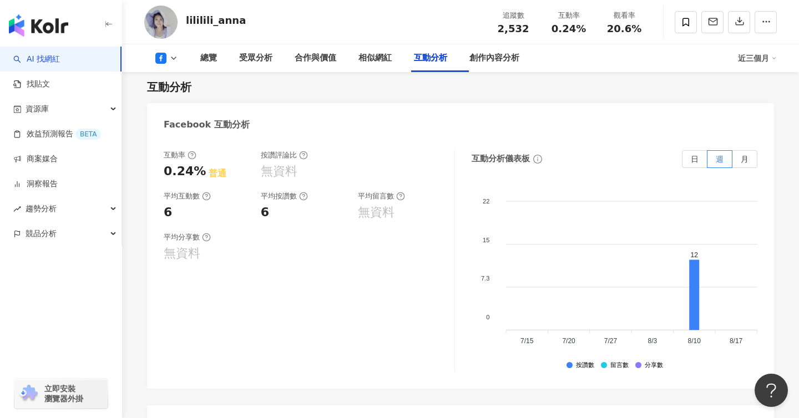
click at [169, 22] on main "1.5萬 2,532 10.9萬 lililili_anna 追蹤數 2,532 互動率 0.24% 觀看率 20.6% 總覽 受眾分析 合作與價值 相似網紅…" at bounding box center [460, 264] width 677 height 3566
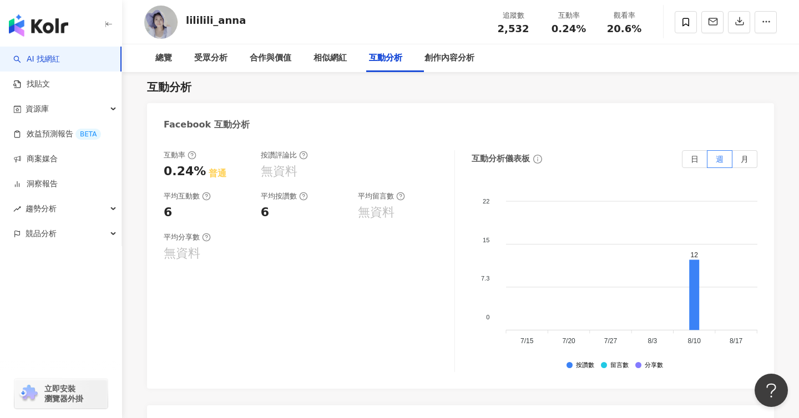
scroll to position [48, 0]
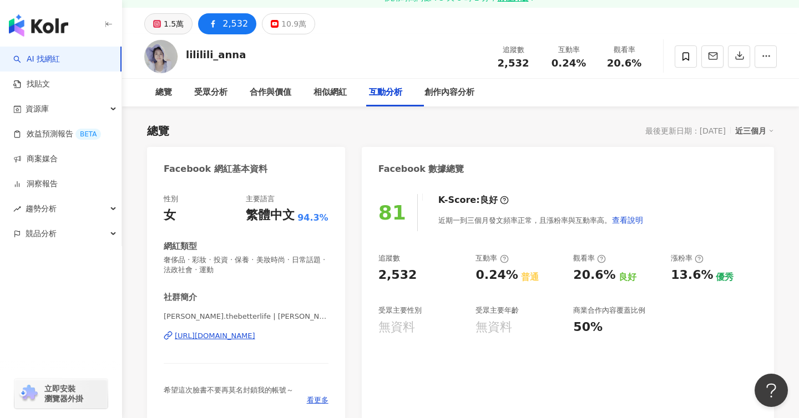
click at [151, 24] on button "1.5萬" at bounding box center [168, 23] width 48 height 21
click at [223, 95] on div "受眾分析" at bounding box center [210, 92] width 33 height 13
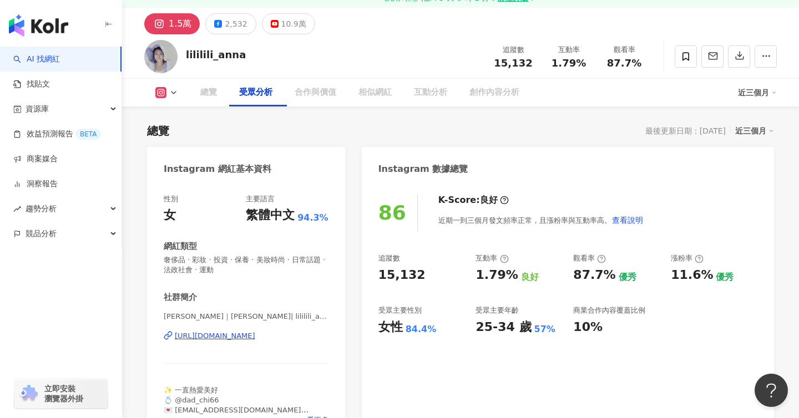
scroll to position [991, 0]
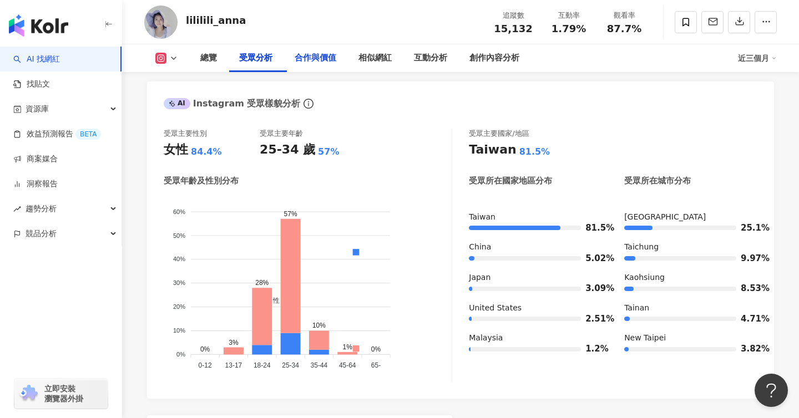
click at [370, 143] on div "受眾主要性別 女性 84.4% 受眾主要年齡 25-34 歲 57% 受眾年齡及性別分布 男性 女性 60% 60% 50% 50% 40% 40% 30% …" at bounding box center [460, 258] width 627 height 281
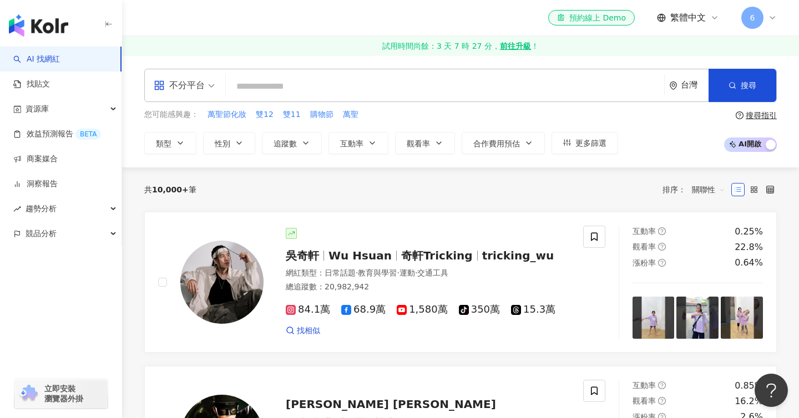
type input "**********"
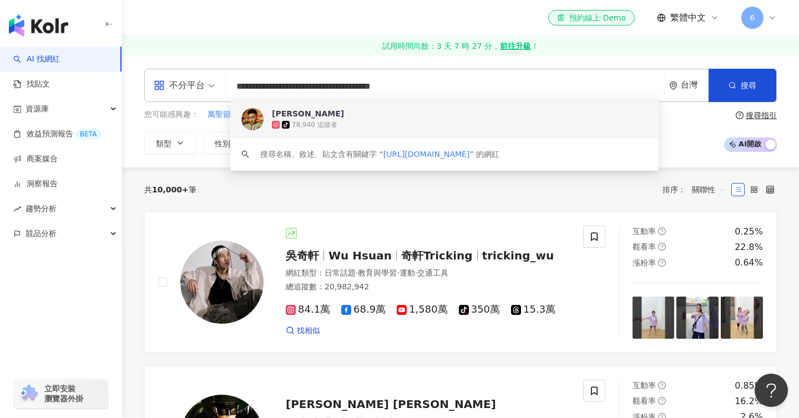
click at [294, 128] on div "78,940 追蹤者" at bounding box center [315, 124] width 46 height 9
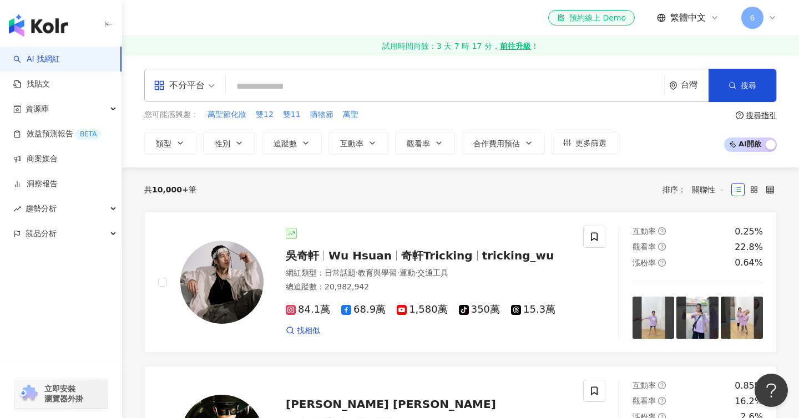
type input "**********"
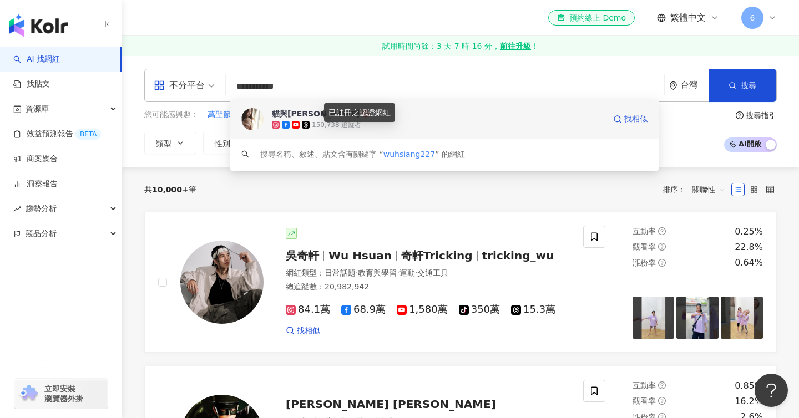
click at [362, 112] on icon at bounding box center [366, 114] width 8 height 8
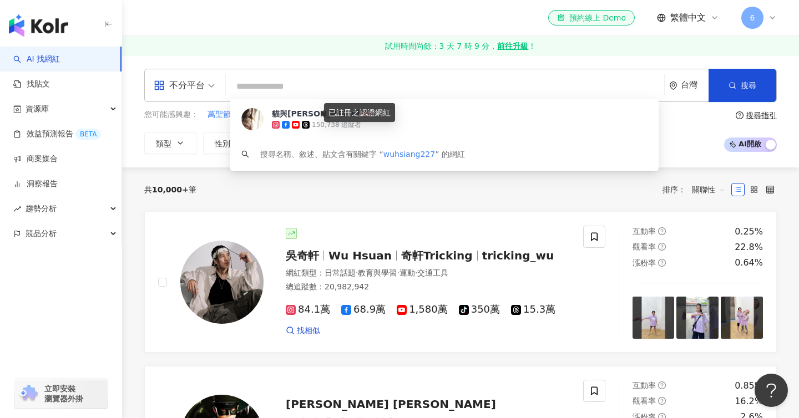
paste input "***"
type input "***"
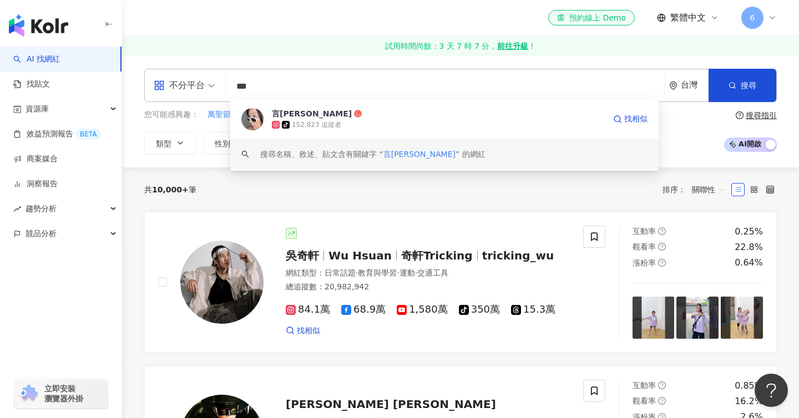
click at [305, 124] on div "152,823 追蹤者" at bounding box center [316, 124] width 49 height 9
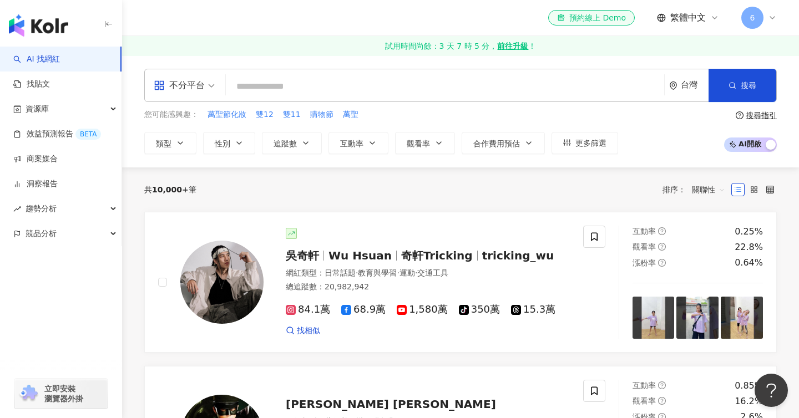
click at [250, 94] on input "search" at bounding box center [444, 86] width 429 height 21
paste input "******"
type input "******"
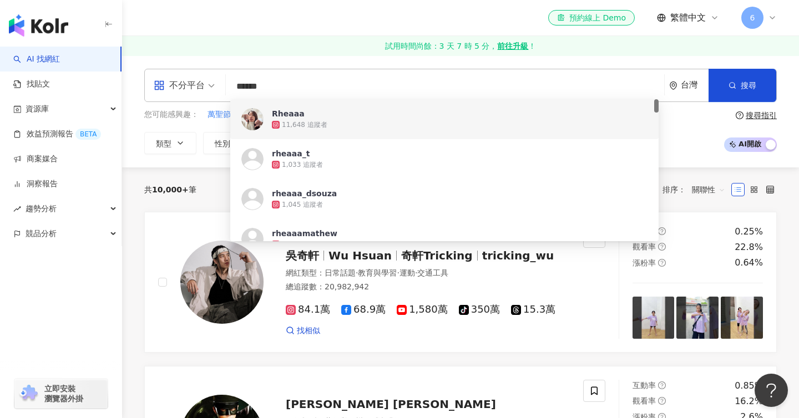
click at [300, 127] on div "11,648 追蹤者" at bounding box center [305, 124] width 46 height 9
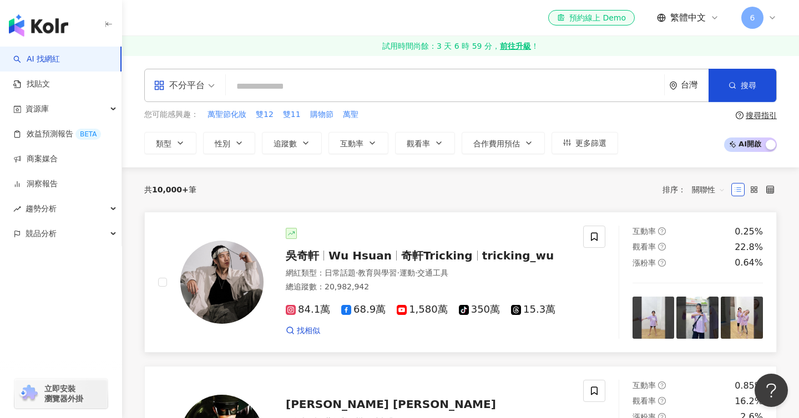
paste input "********"
type input "********"
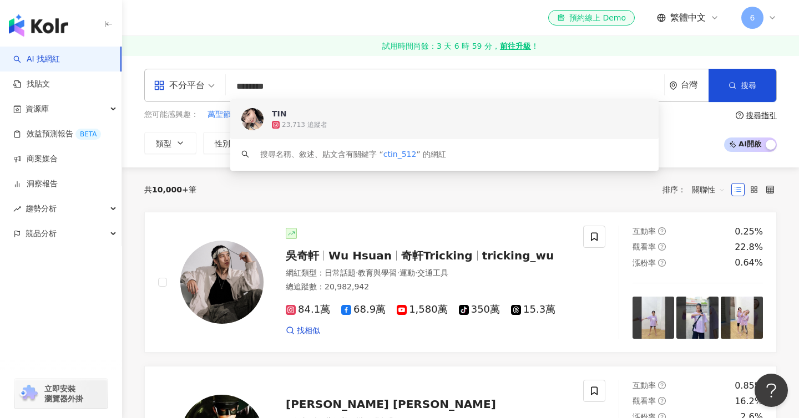
click at [368, 129] on div "23,713 追蹤者" at bounding box center [460, 124] width 376 height 11
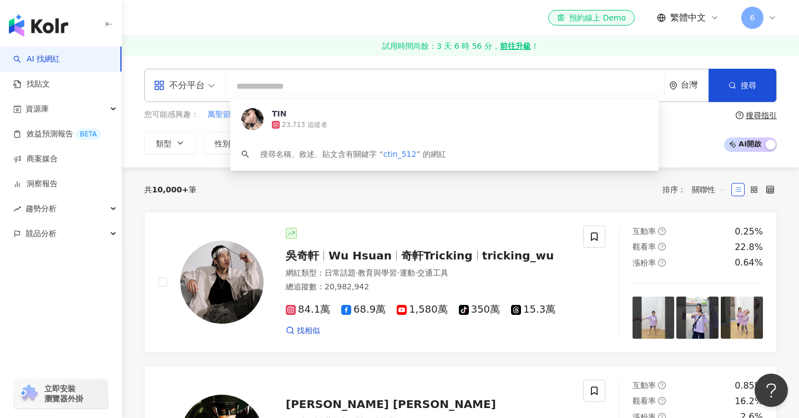
paste input "**********"
type input "**********"
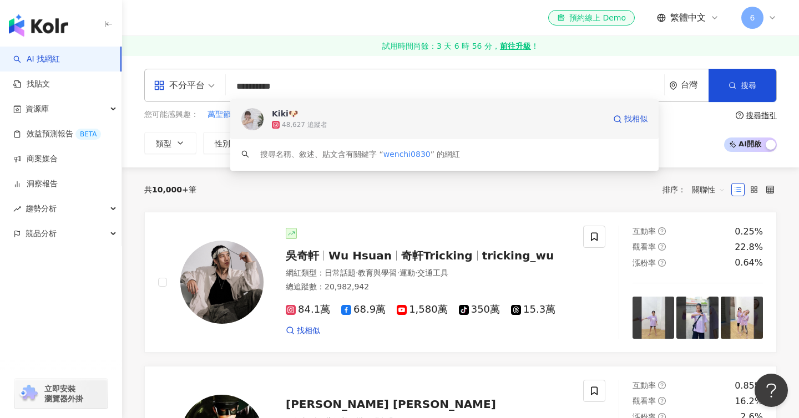
click at [299, 128] on div "48,627 追蹤者" at bounding box center [305, 124] width 46 height 9
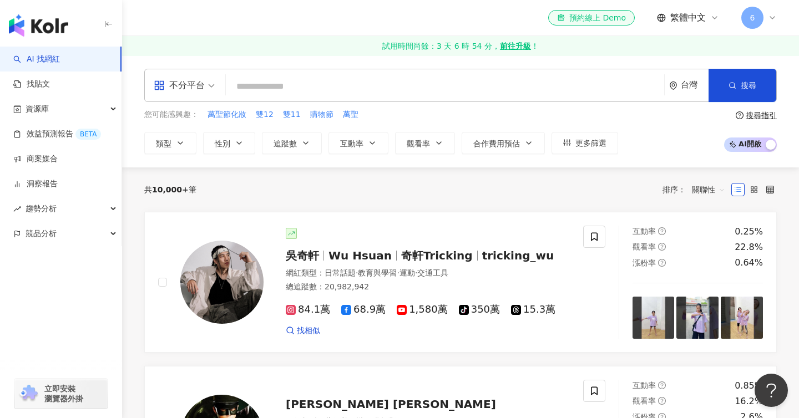
paste input "*********"
type input "*********"
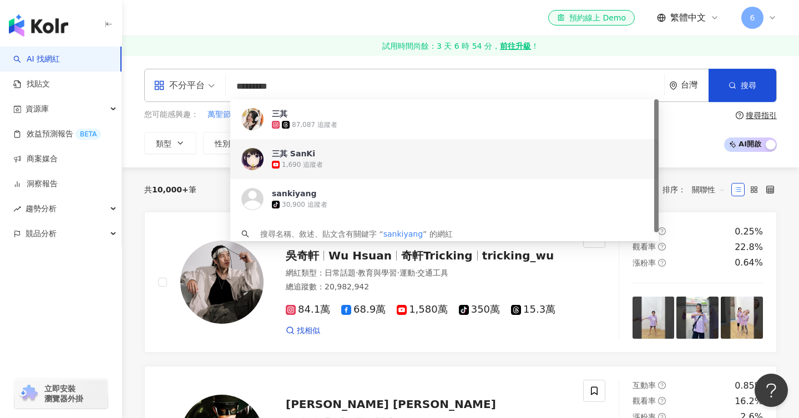
click at [301, 150] on div "三其 SanKi" at bounding box center [293, 153] width 43 height 11
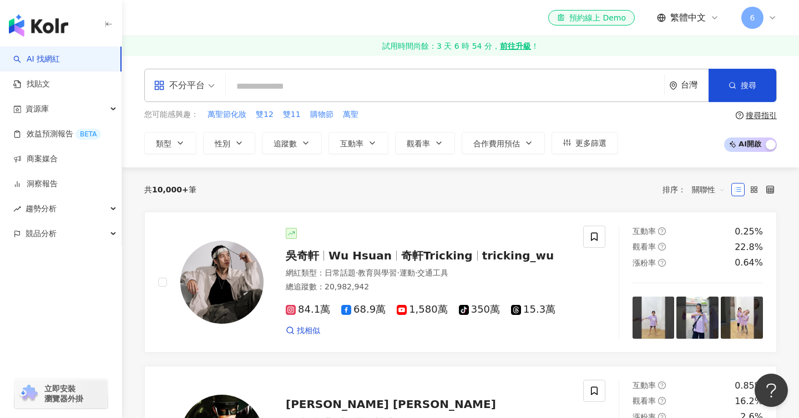
paste input "*********"
type input "*********"
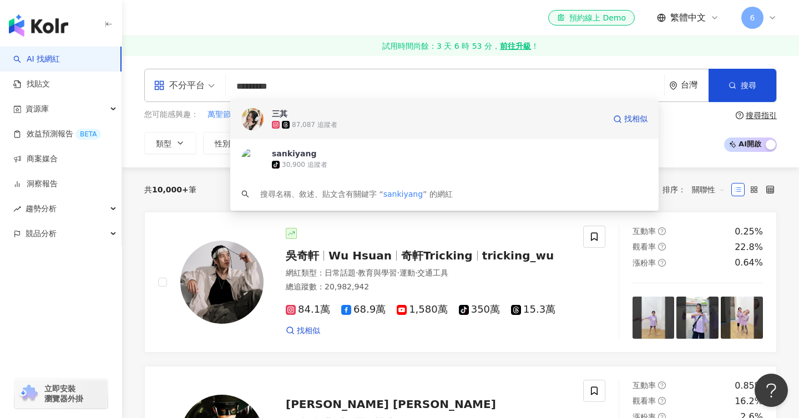
click at [286, 114] on div "三其" at bounding box center [280, 113] width 16 height 11
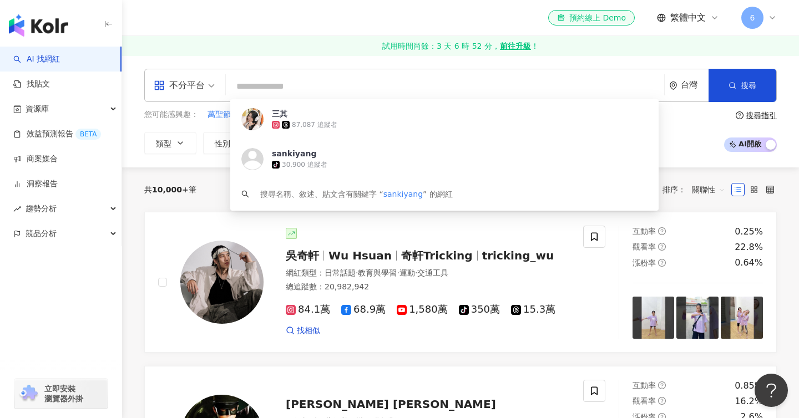
paste input "**********"
type input "**********"
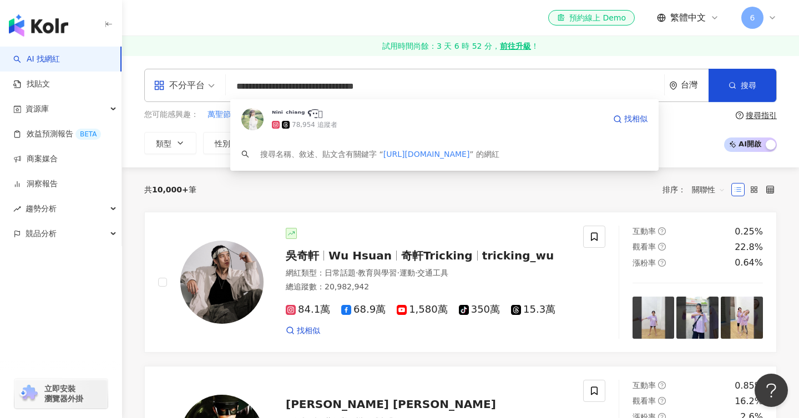
click at [325, 125] on div "78,954 追蹤者" at bounding box center [315, 124] width 46 height 9
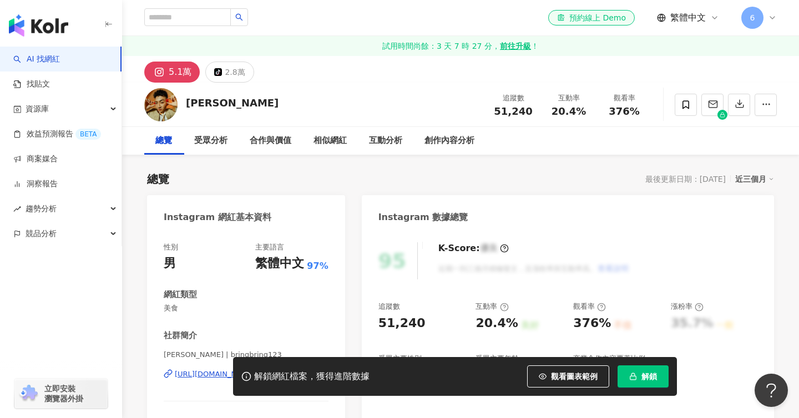
click at [629, 373] on icon "button" at bounding box center [633, 377] width 8 height 8
click at [637, 379] on button "解鎖" at bounding box center [643, 377] width 51 height 22
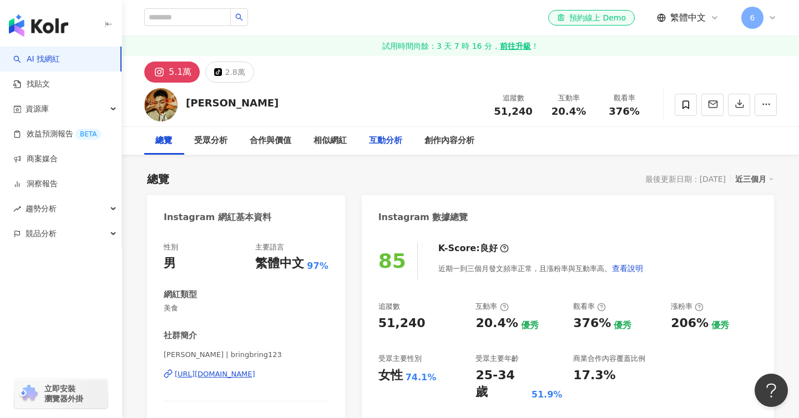
click at [400, 135] on div "互動分析" at bounding box center [385, 140] width 33 height 13
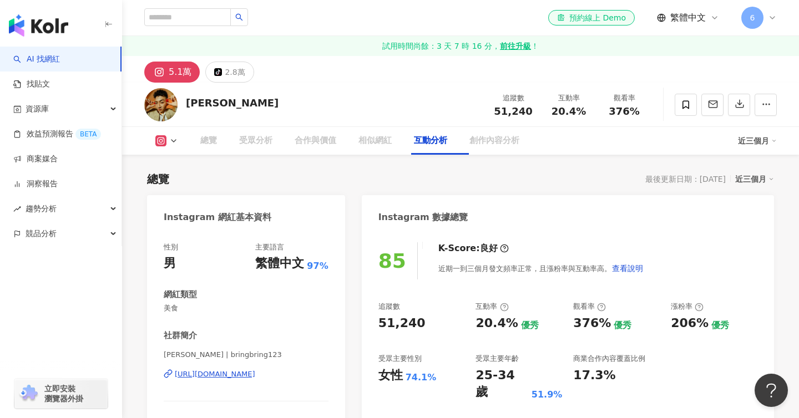
scroll to position [2225, 0]
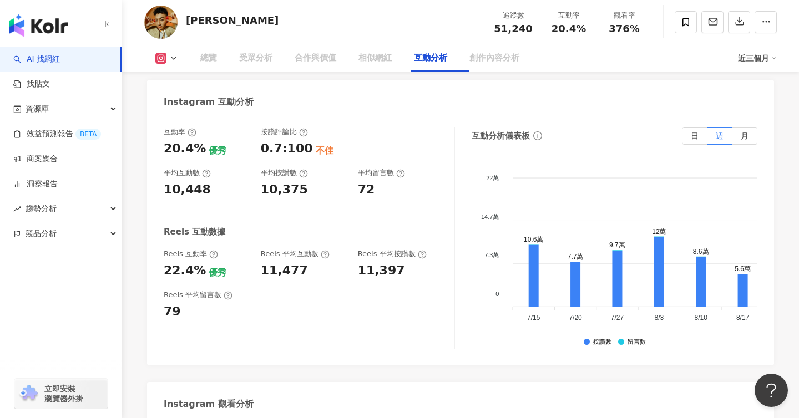
click at [256, 54] on div "受眾分析" at bounding box center [255, 58] width 33 height 13
click at [257, 58] on div "受眾分析" at bounding box center [255, 58] width 33 height 13
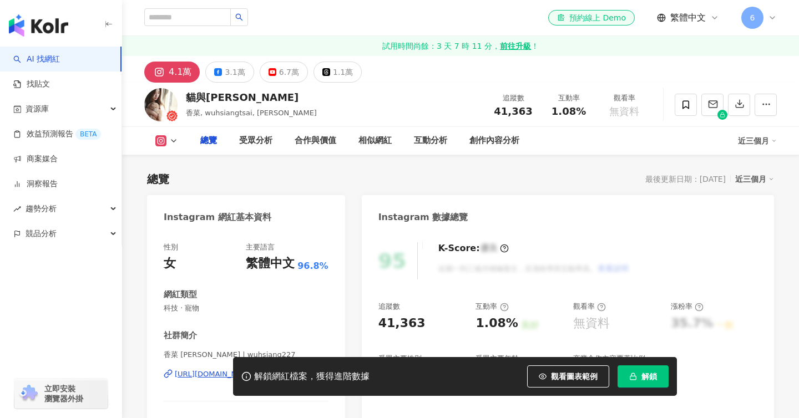
click at [631, 375] on icon "button" at bounding box center [632, 374] width 3 height 3
click at [638, 382] on button "解鎖" at bounding box center [643, 377] width 51 height 22
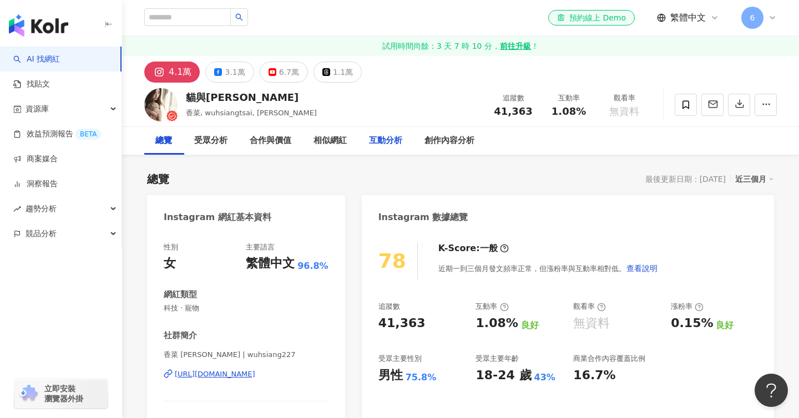
click at [396, 143] on div "互動分析" at bounding box center [385, 140] width 33 height 13
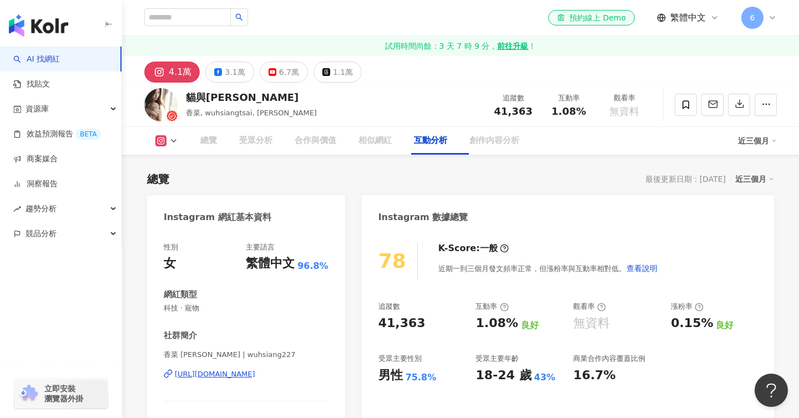
scroll to position [2206, 0]
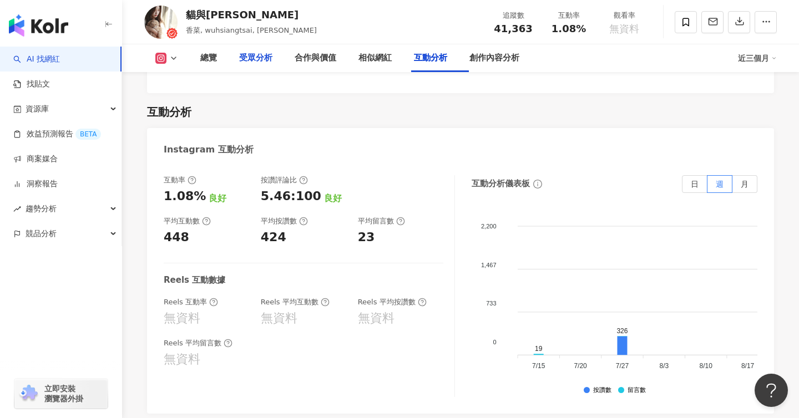
click at [250, 52] on div "受眾分析" at bounding box center [255, 58] width 33 height 13
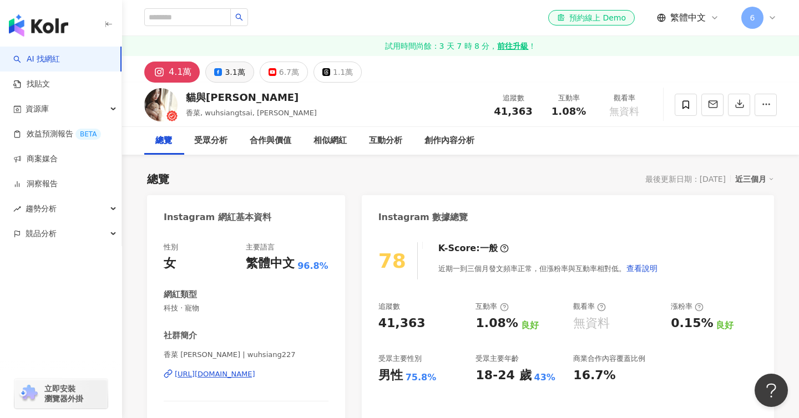
click at [230, 77] on div "3.1萬" at bounding box center [235, 72] width 20 height 16
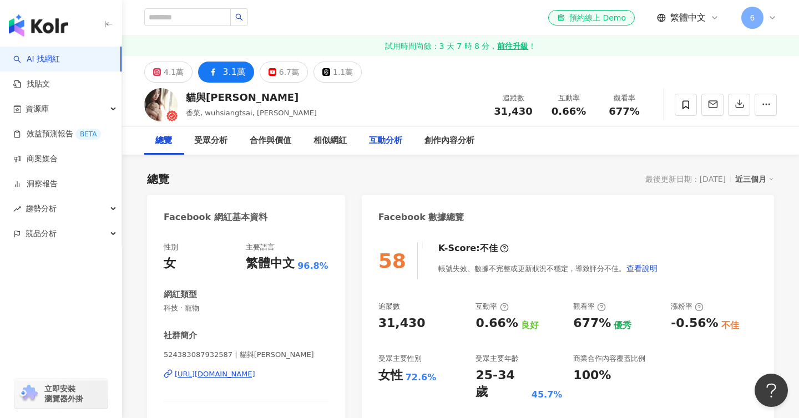
click at [394, 140] on div "互動分析" at bounding box center [385, 140] width 33 height 13
click at [275, 75] on button "6.7萬" at bounding box center [284, 72] width 48 height 21
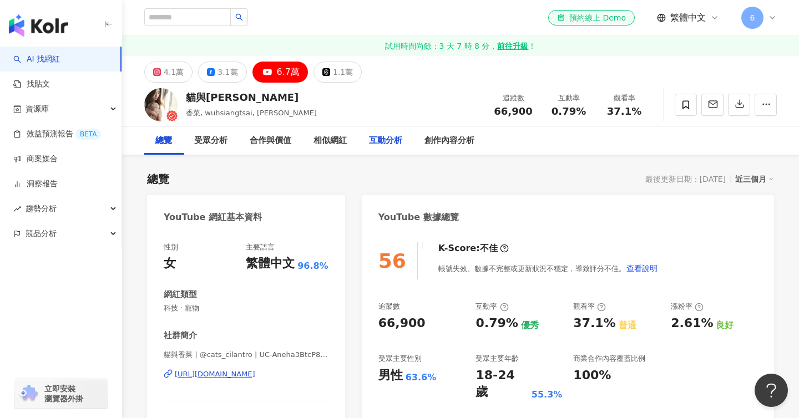
click at [382, 148] on div "互動分析" at bounding box center [385, 141] width 55 height 28
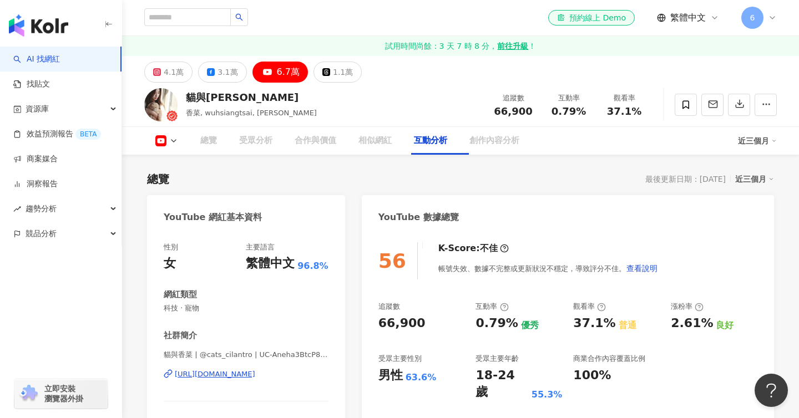
scroll to position [1826, 0]
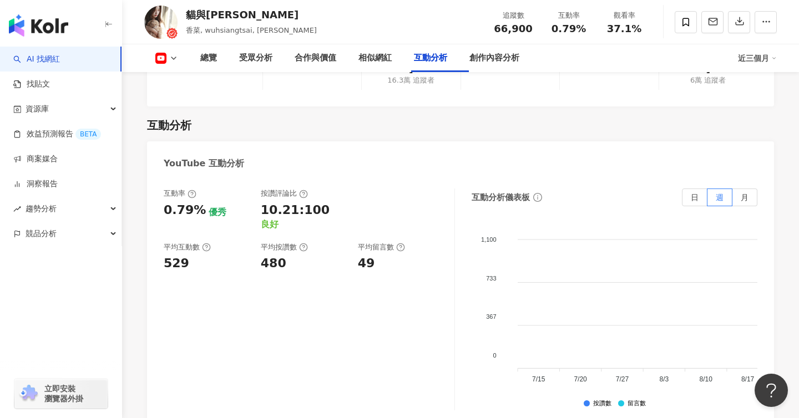
click at [322, 189] on div "按讚評論比" at bounding box center [304, 194] width 86 height 10
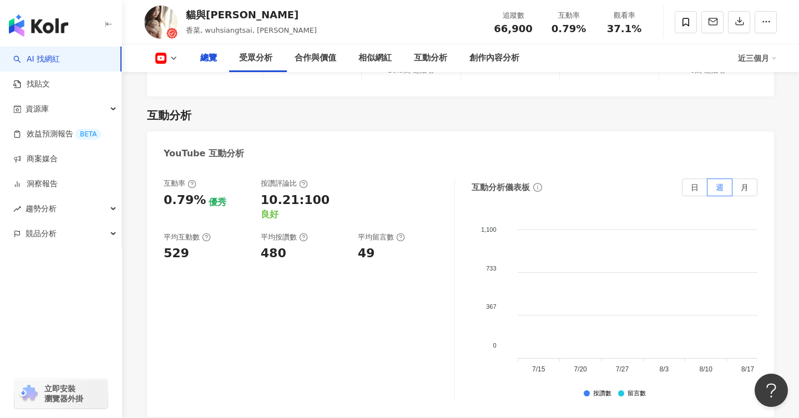
scroll to position [563, 0]
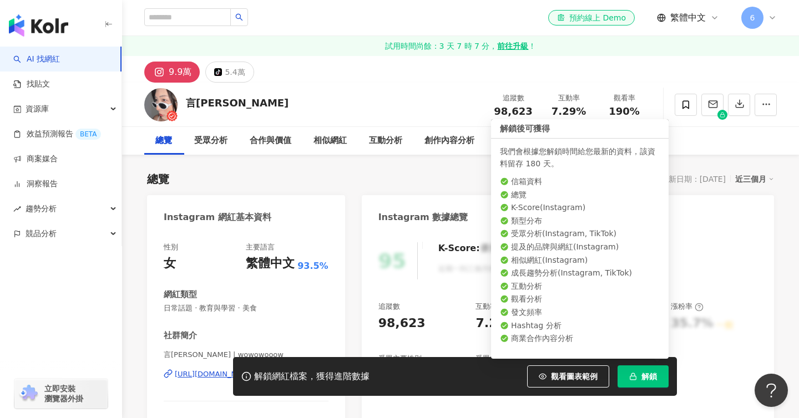
click at [654, 373] on span "解鎖" at bounding box center [649, 376] width 16 height 9
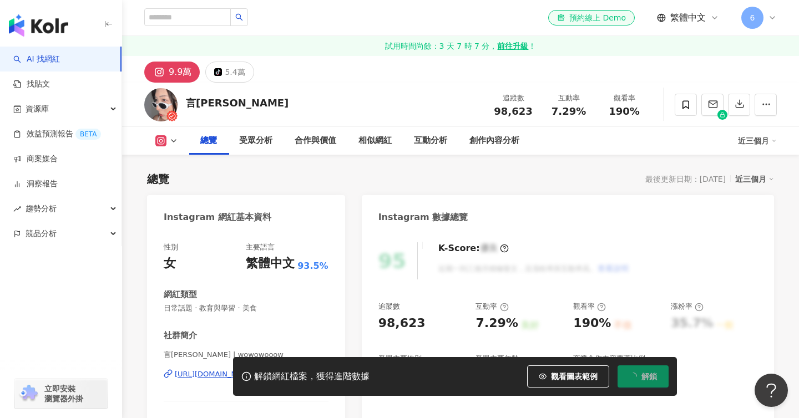
scroll to position [105, 0]
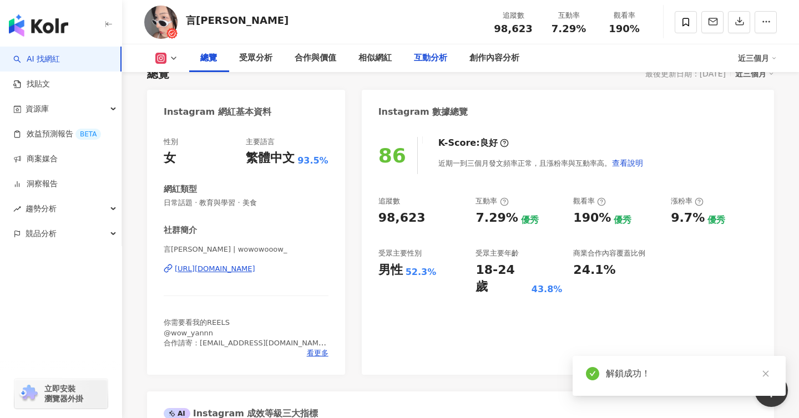
click at [424, 58] on div "互動分析" at bounding box center [430, 58] width 33 height 13
click at [439, 60] on div "互動分析" at bounding box center [430, 58] width 33 height 13
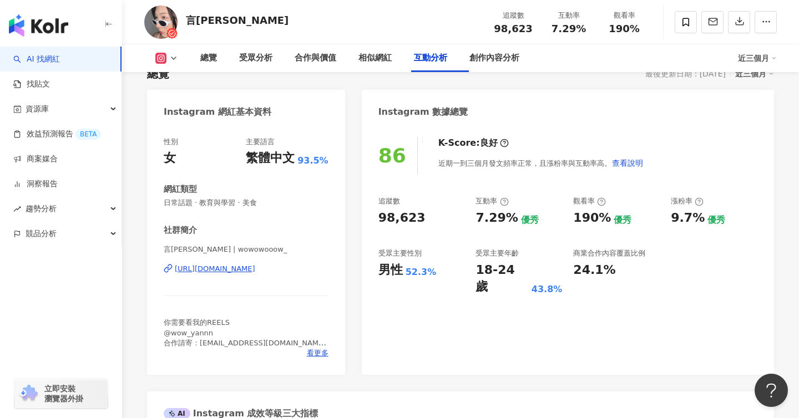
scroll to position [2195, 0]
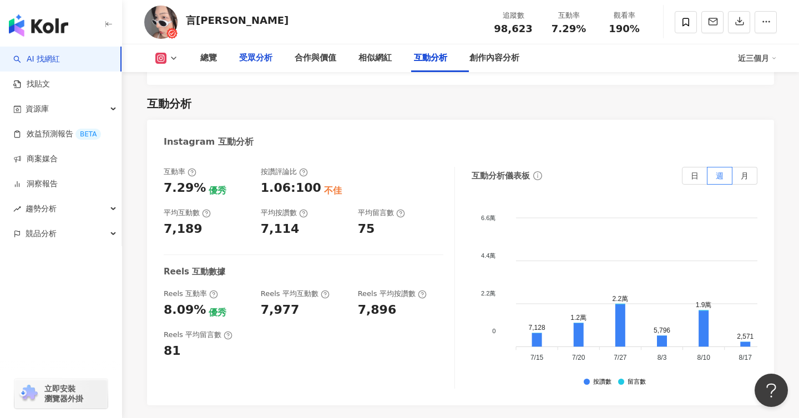
click at [252, 60] on div "受眾分析" at bounding box center [255, 58] width 33 height 13
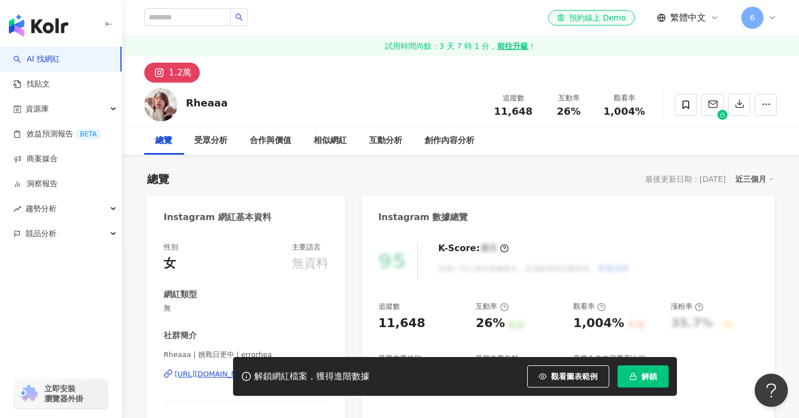
click at [629, 382] on button "解鎖" at bounding box center [643, 377] width 51 height 22
click at [204, 23] on input "search" at bounding box center [187, 17] width 87 height 18
paste input "**********"
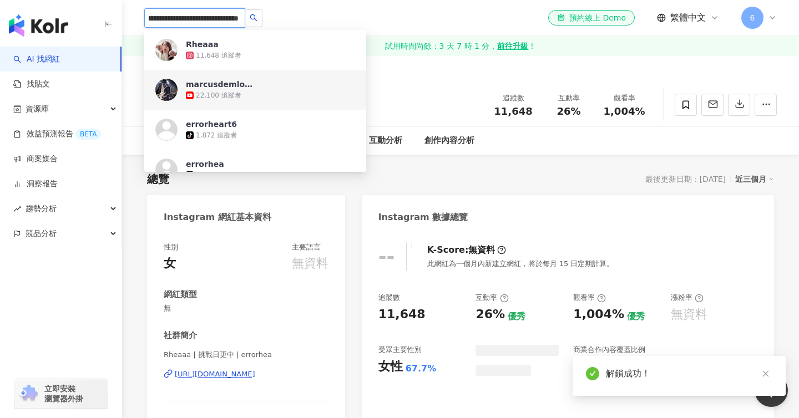
type input "**********"
click at [342, 195] on div "Instagram 網紅基本資料" at bounding box center [246, 213] width 198 height 36
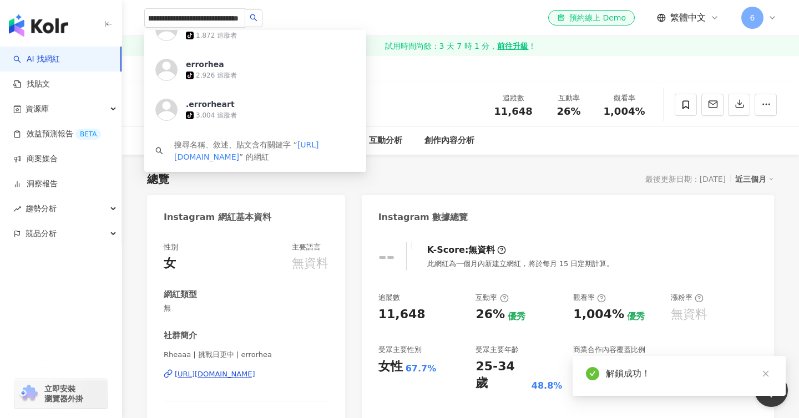
click at [364, 187] on div "總覽 最後更新日期：2025/10/2 近三個月" at bounding box center [460, 179] width 627 height 16
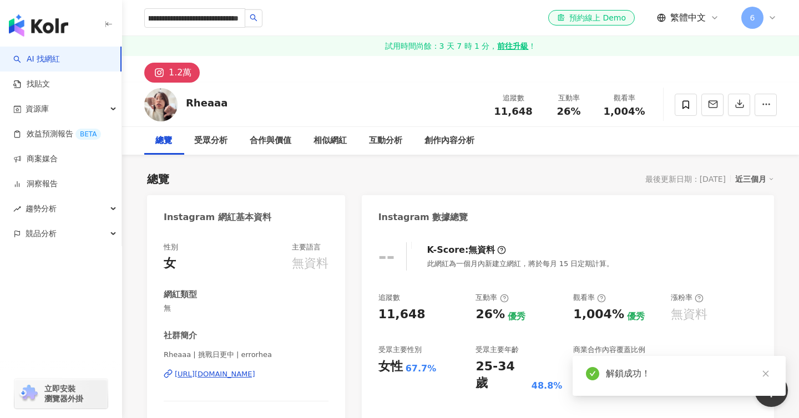
scroll to position [0, 0]
click at [364, 187] on div "總覽 最後更新日期：2025/10/2 近三個月" at bounding box center [460, 179] width 627 height 16
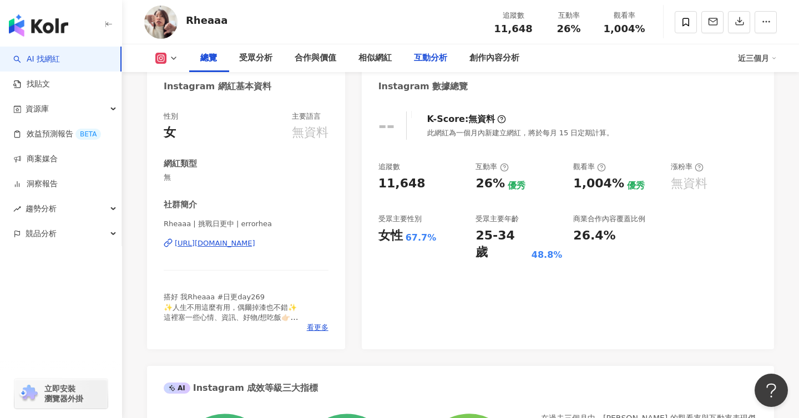
click at [438, 57] on div "互動分析" at bounding box center [430, 58] width 33 height 13
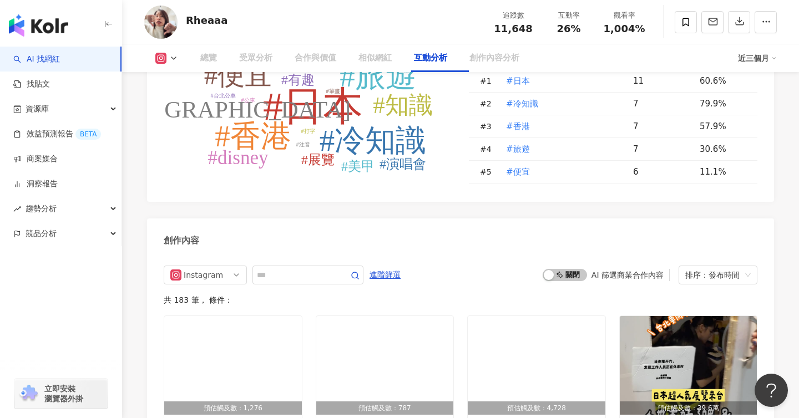
scroll to position [2223, 0]
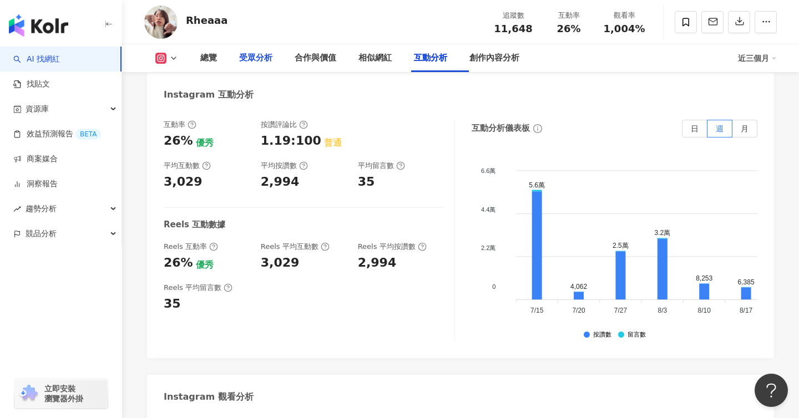
click at [257, 59] on div "受眾分析" at bounding box center [255, 58] width 33 height 13
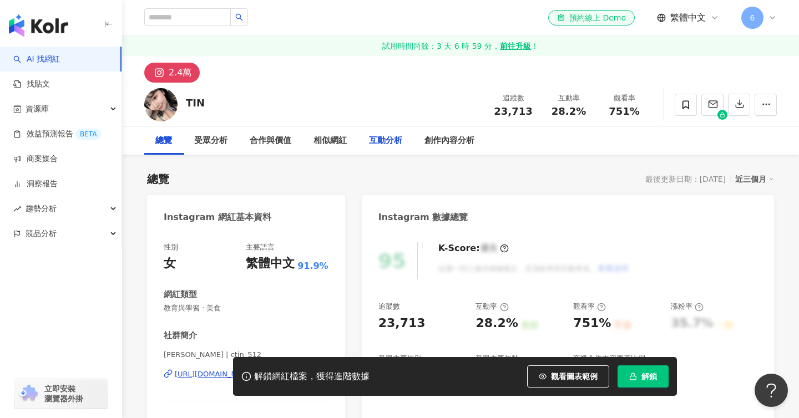
click at [648, 382] on button "解鎖" at bounding box center [643, 377] width 51 height 22
click at [391, 138] on div "互動分析" at bounding box center [385, 140] width 33 height 13
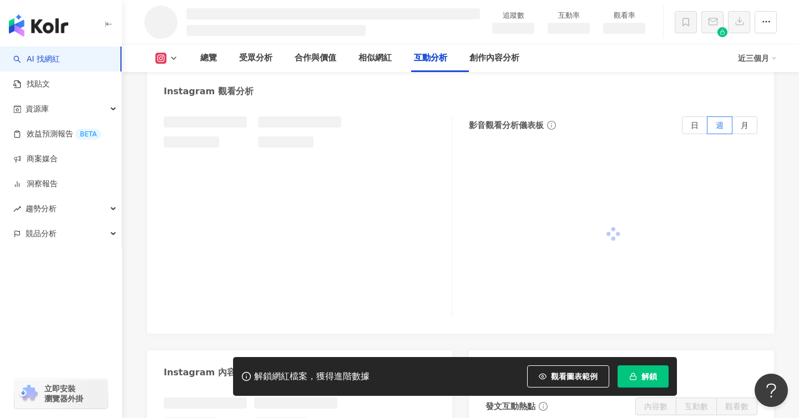
scroll to position [1922, 0]
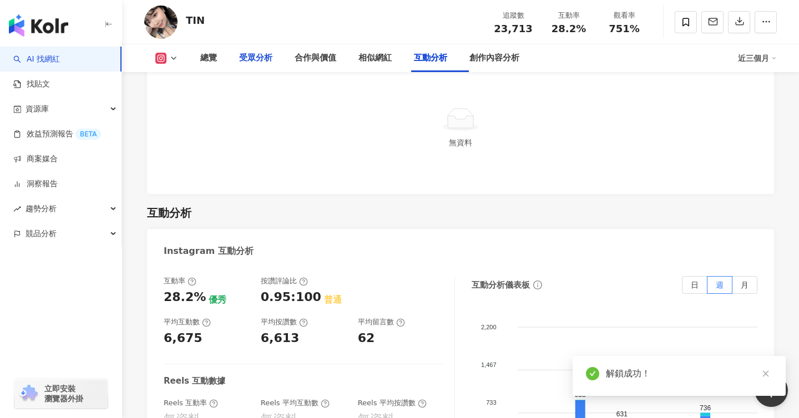
click at [266, 58] on div "受眾分析" at bounding box center [255, 58] width 33 height 13
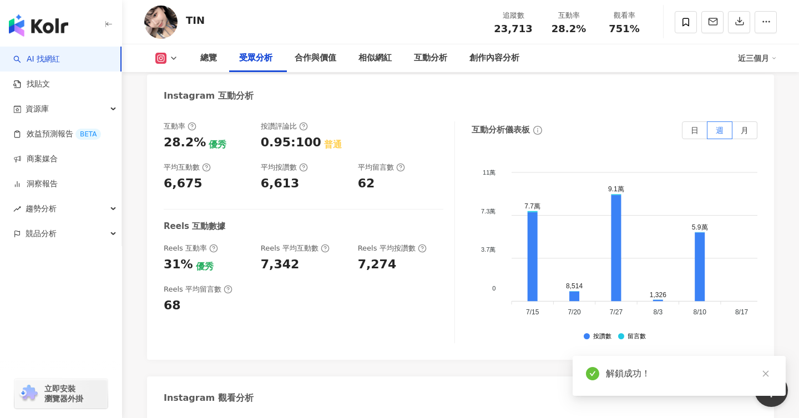
scroll to position [991, 0]
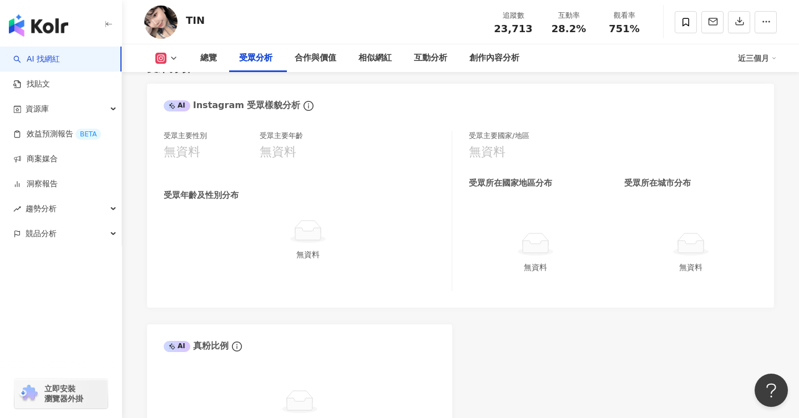
click at [263, 53] on div "受眾分析" at bounding box center [255, 58] width 33 height 13
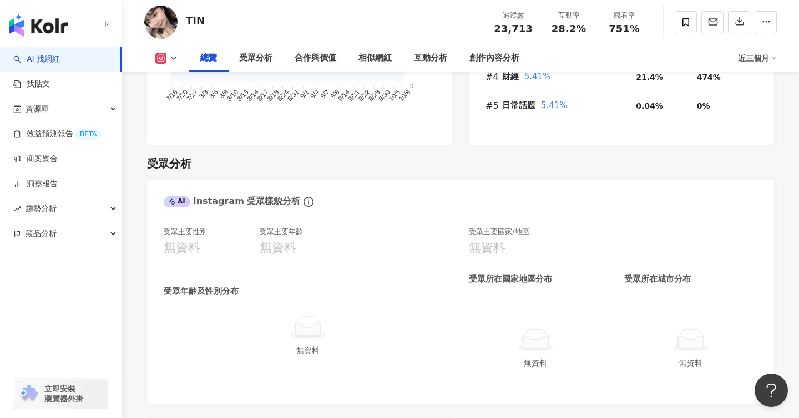
scroll to position [896, 0]
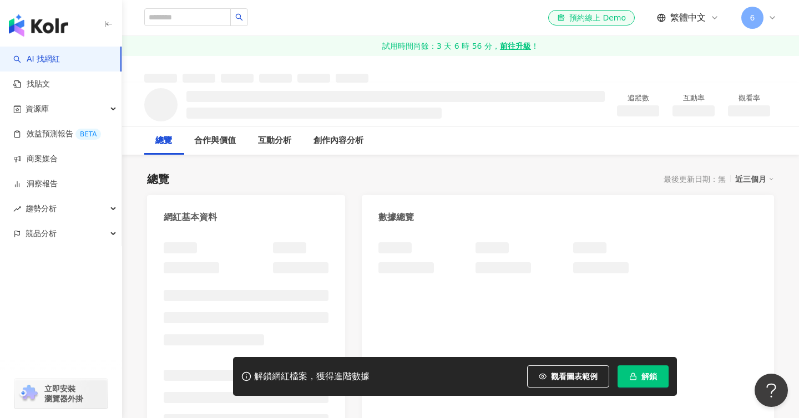
click at [637, 381] on button "解鎖" at bounding box center [643, 377] width 51 height 22
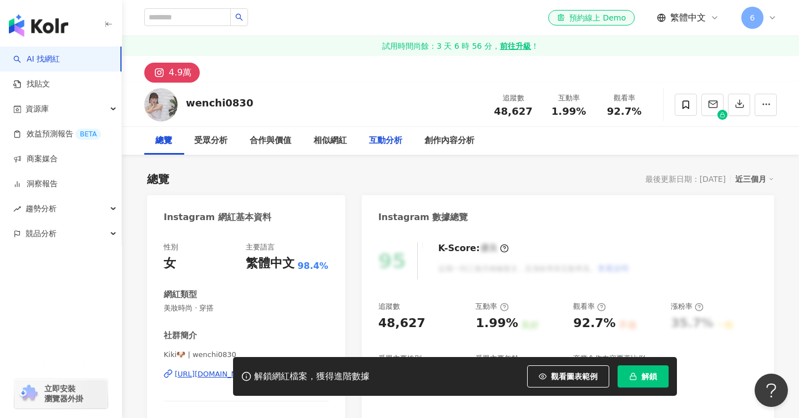
click at [634, 372] on button "解鎖" at bounding box center [643, 377] width 51 height 22
click at [387, 137] on div "互動分析" at bounding box center [385, 140] width 33 height 13
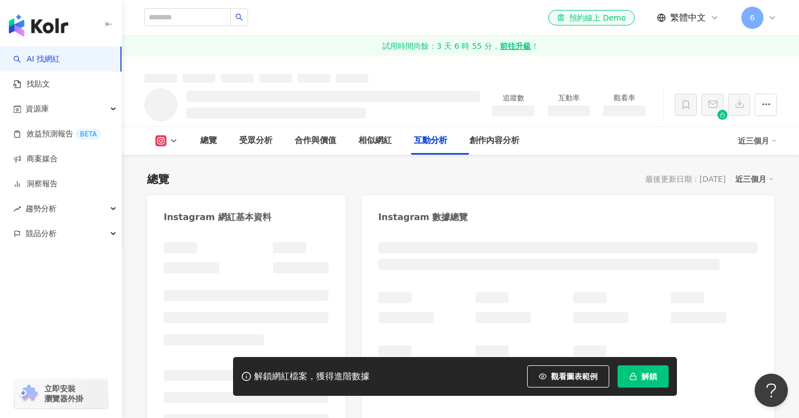
scroll to position [1918, 0]
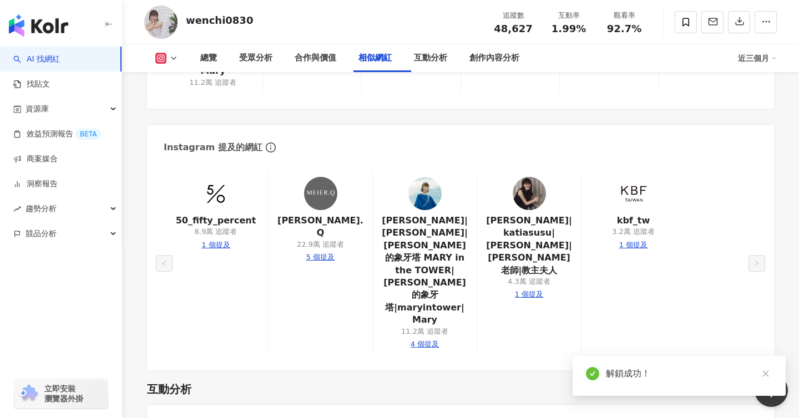
scroll to position [2253, 0]
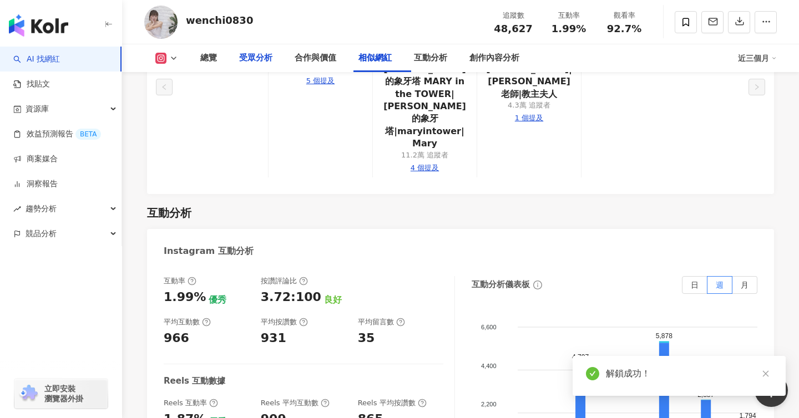
click at [262, 52] on div "受眾分析" at bounding box center [255, 58] width 33 height 13
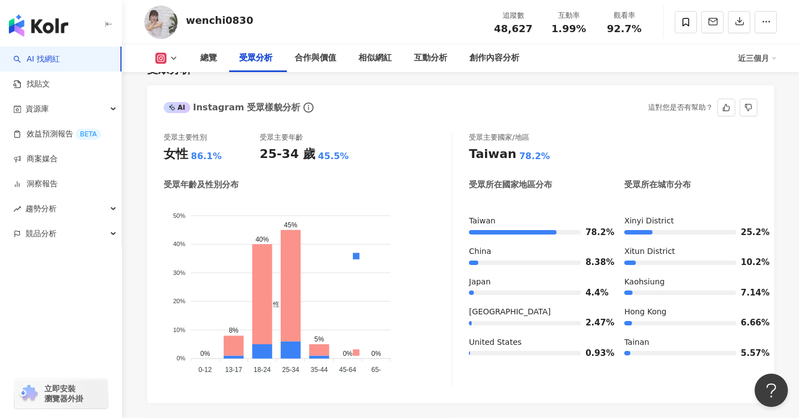
click at [408, 122] on div "AI Instagram 受眾樣貌分析 這對您是否有幫助？" at bounding box center [460, 103] width 627 height 36
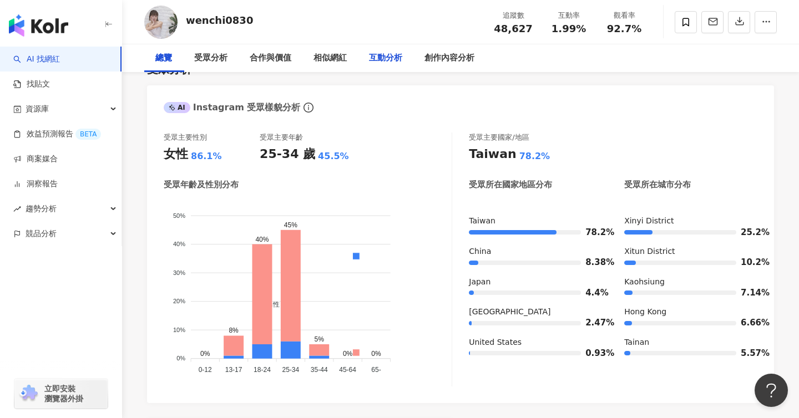
scroll to position [0, 0]
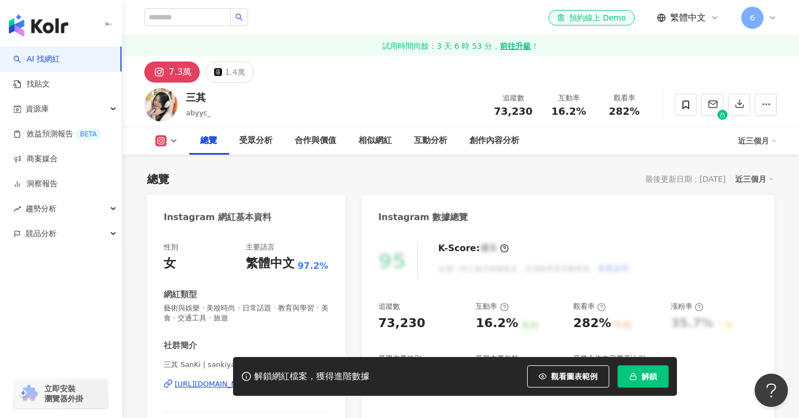
scroll to position [88, 0]
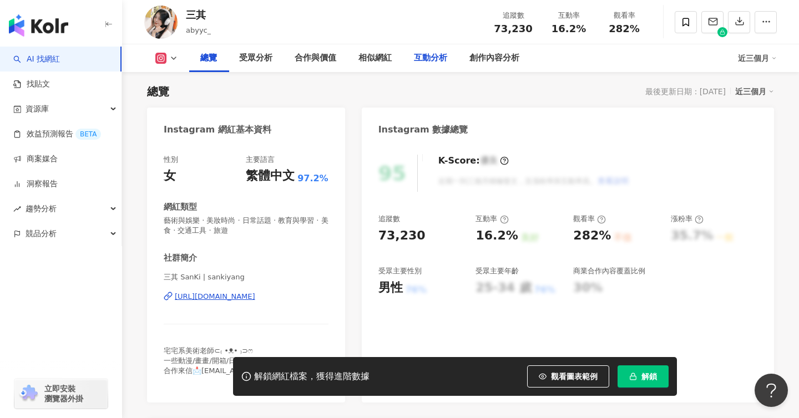
click at [432, 66] on div "互動分析" at bounding box center [430, 58] width 55 height 28
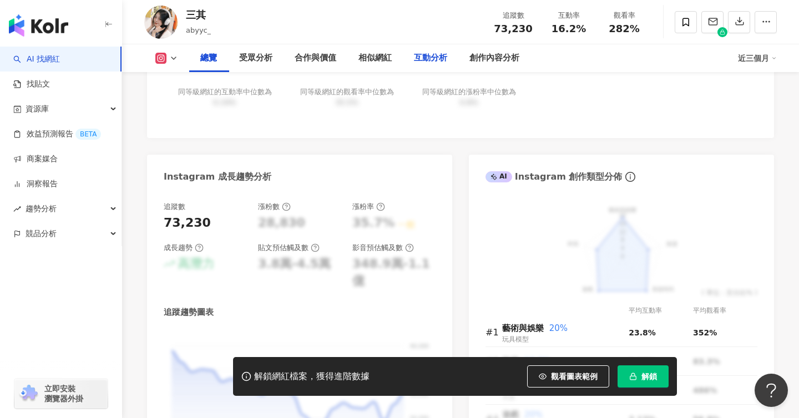
click at [434, 52] on div "互動分析" at bounding box center [430, 58] width 33 height 13
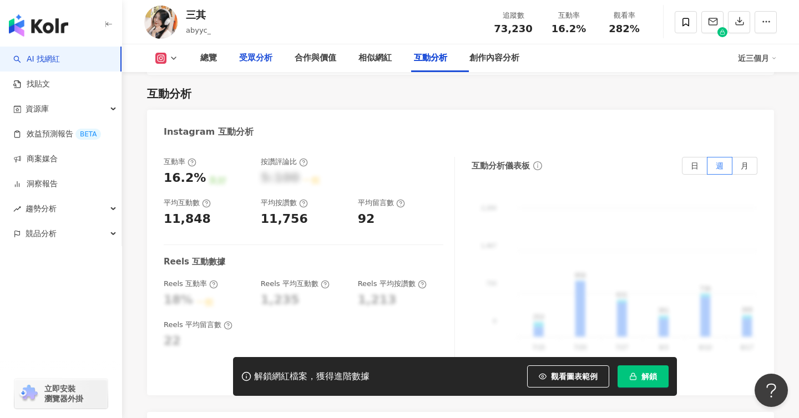
click at [264, 67] on div "受眾分析" at bounding box center [255, 58] width 55 height 28
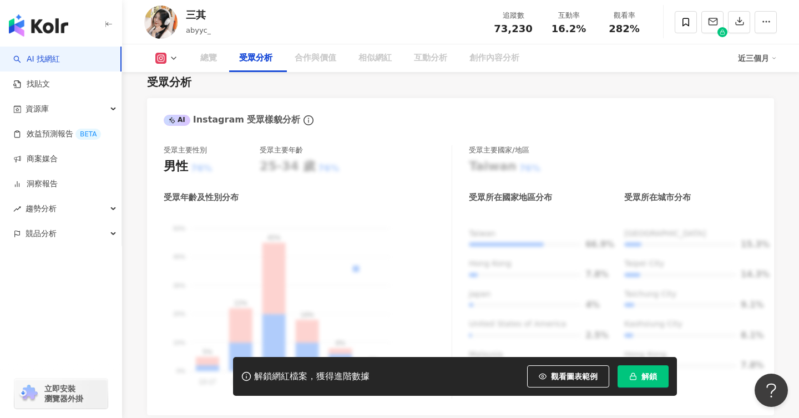
click at [629, 371] on button "解鎖" at bounding box center [643, 377] width 51 height 22
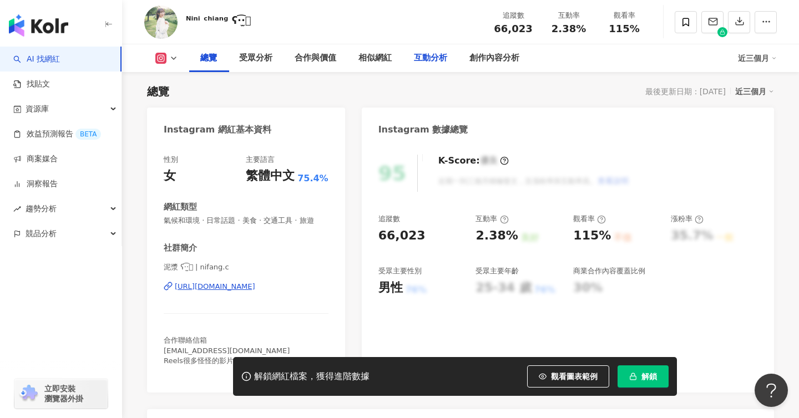
click at [447, 63] on div "互動分析" at bounding box center [430, 58] width 33 height 13
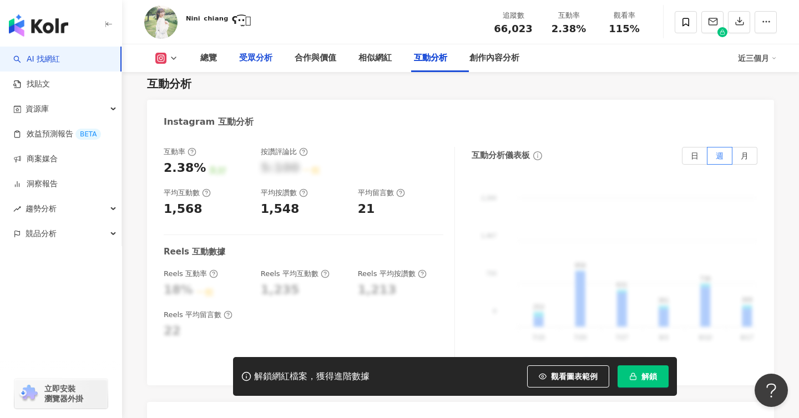
click at [256, 57] on div "受眾分析" at bounding box center [255, 58] width 33 height 13
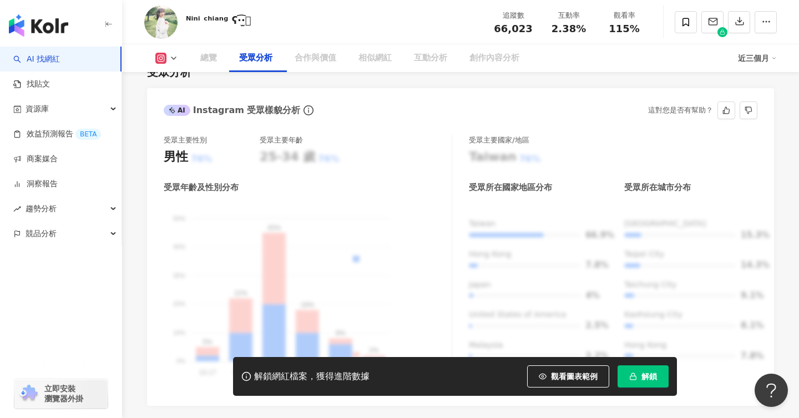
click at [630, 371] on button "解鎖" at bounding box center [643, 377] width 51 height 22
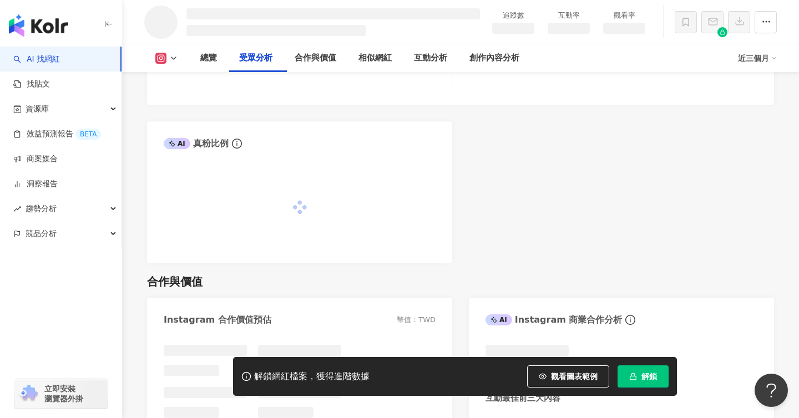
scroll to position [934, 0]
